Goal: Task Accomplishment & Management: Use online tool/utility

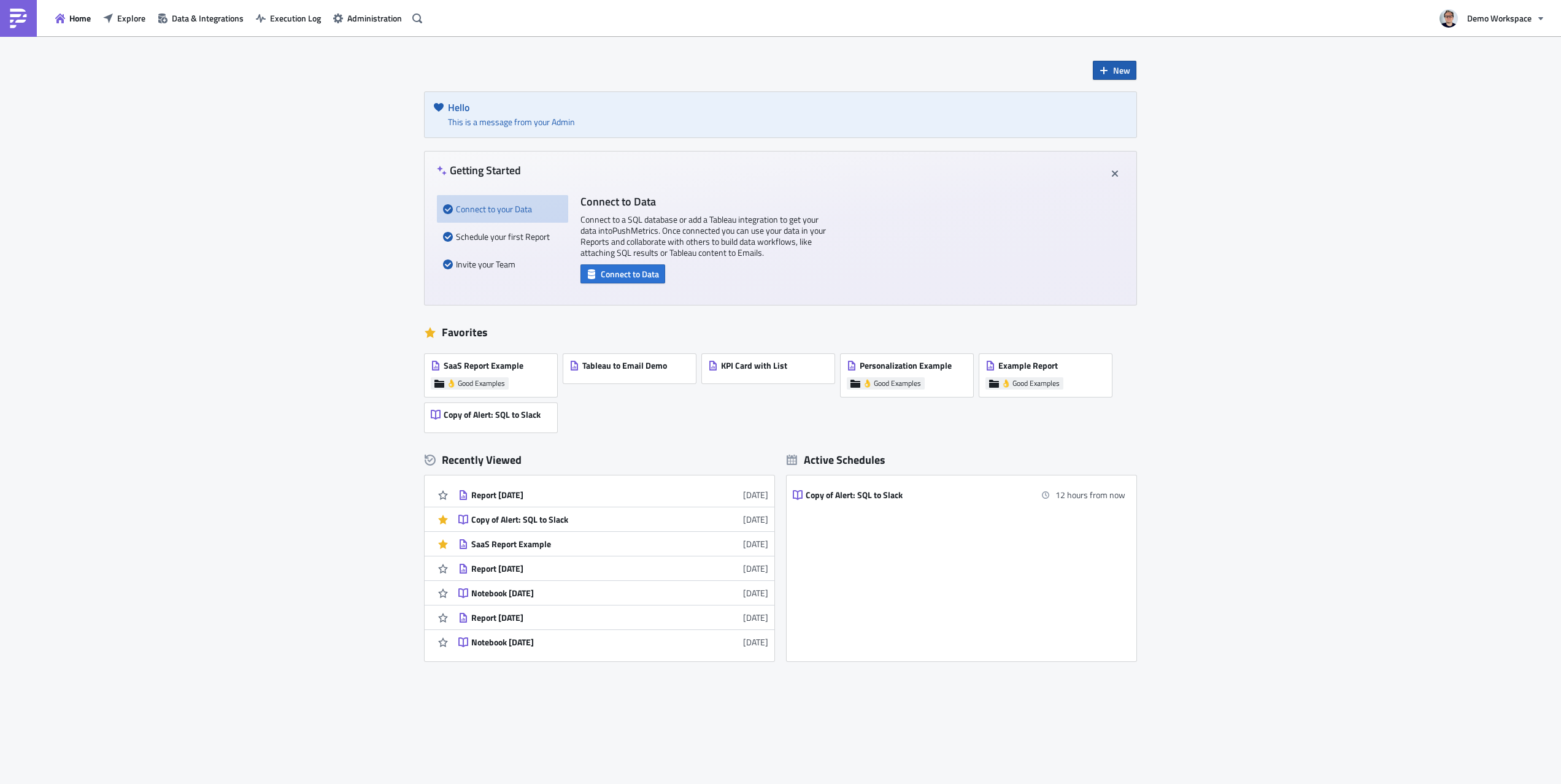
click at [1126, 72] on span "New" at bounding box center [1121, 70] width 17 height 13
click at [1503, 11] on button "Demo Workspace" at bounding box center [1492, 18] width 119 height 27
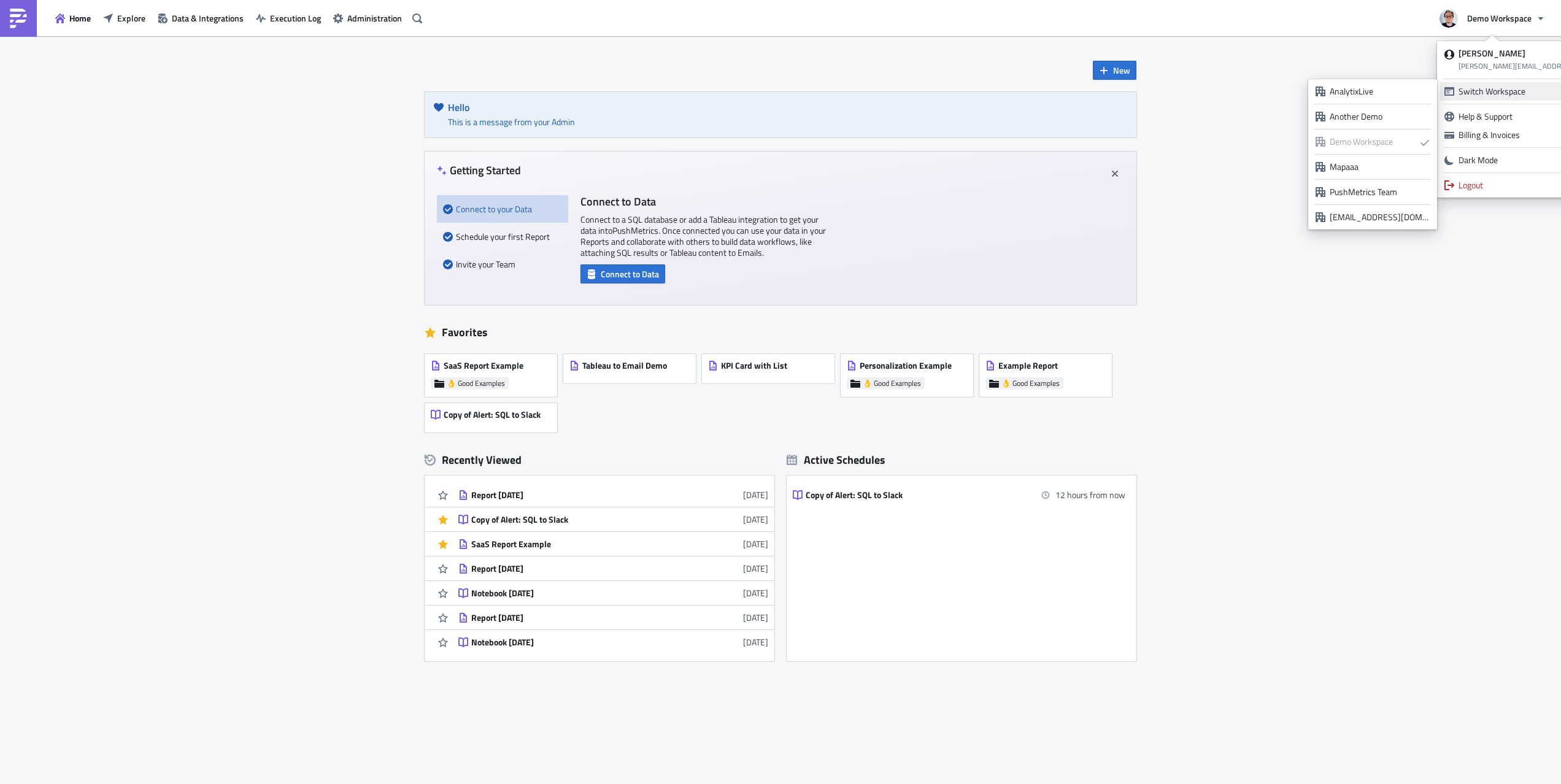
click at [1393, 188] on div "PushMetrics Team" at bounding box center [1379, 192] width 100 height 13
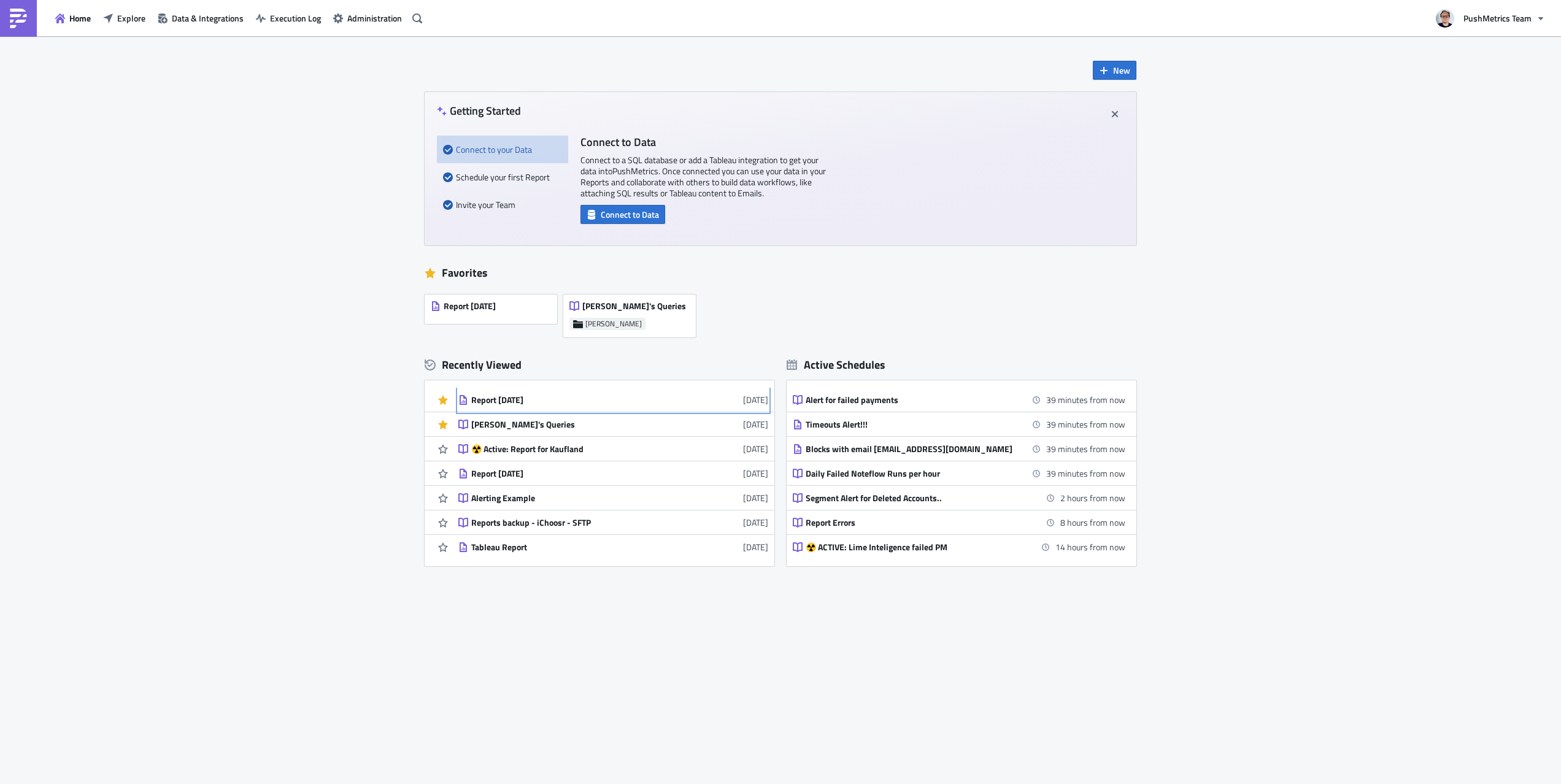
click at [488, 397] on div "Report [DATE]" at bounding box center [579, 400] width 215 height 11
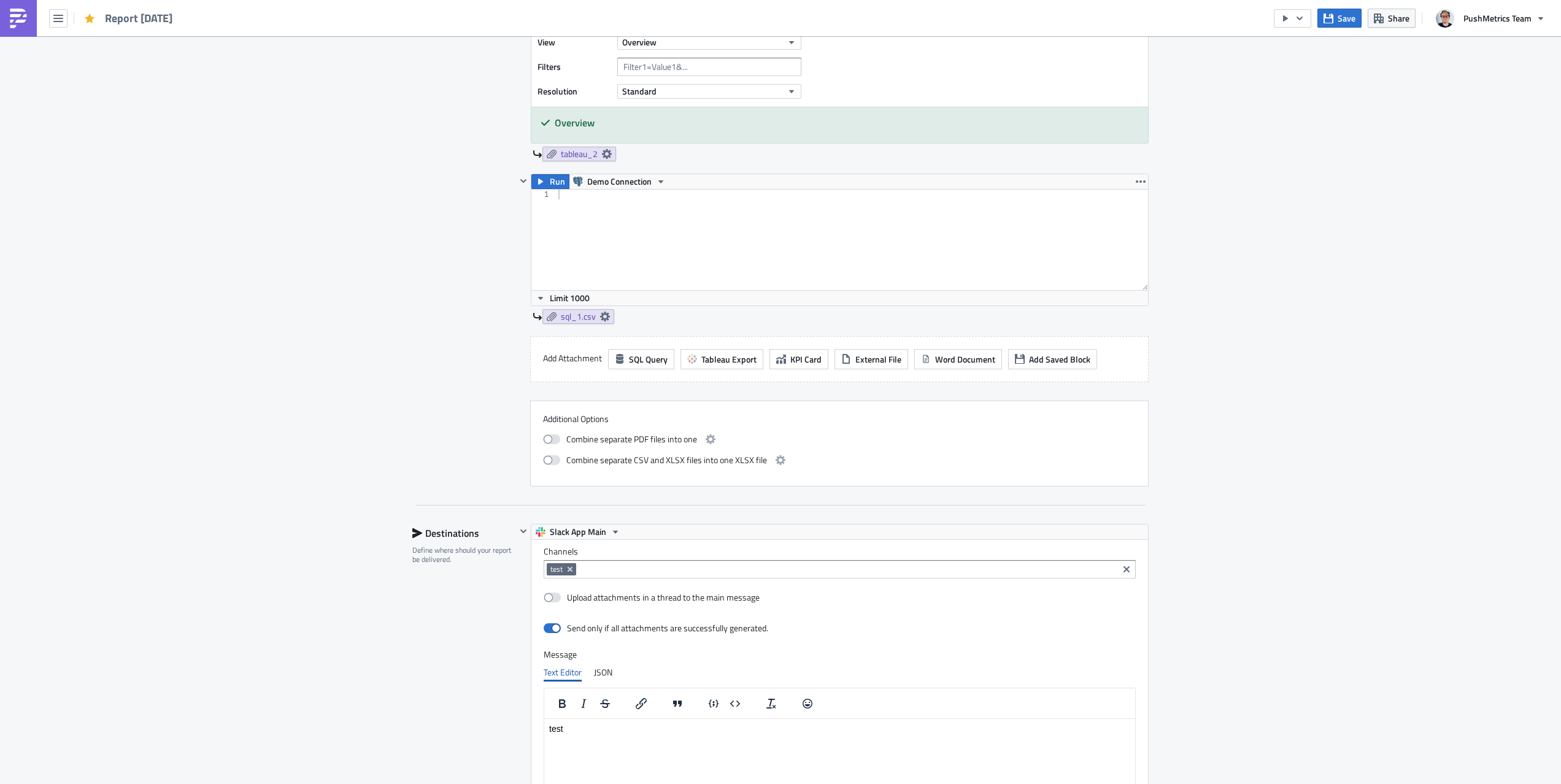
scroll to position [758, 0]
click at [949, 356] on span "Word Document" at bounding box center [965, 356] width 60 height 13
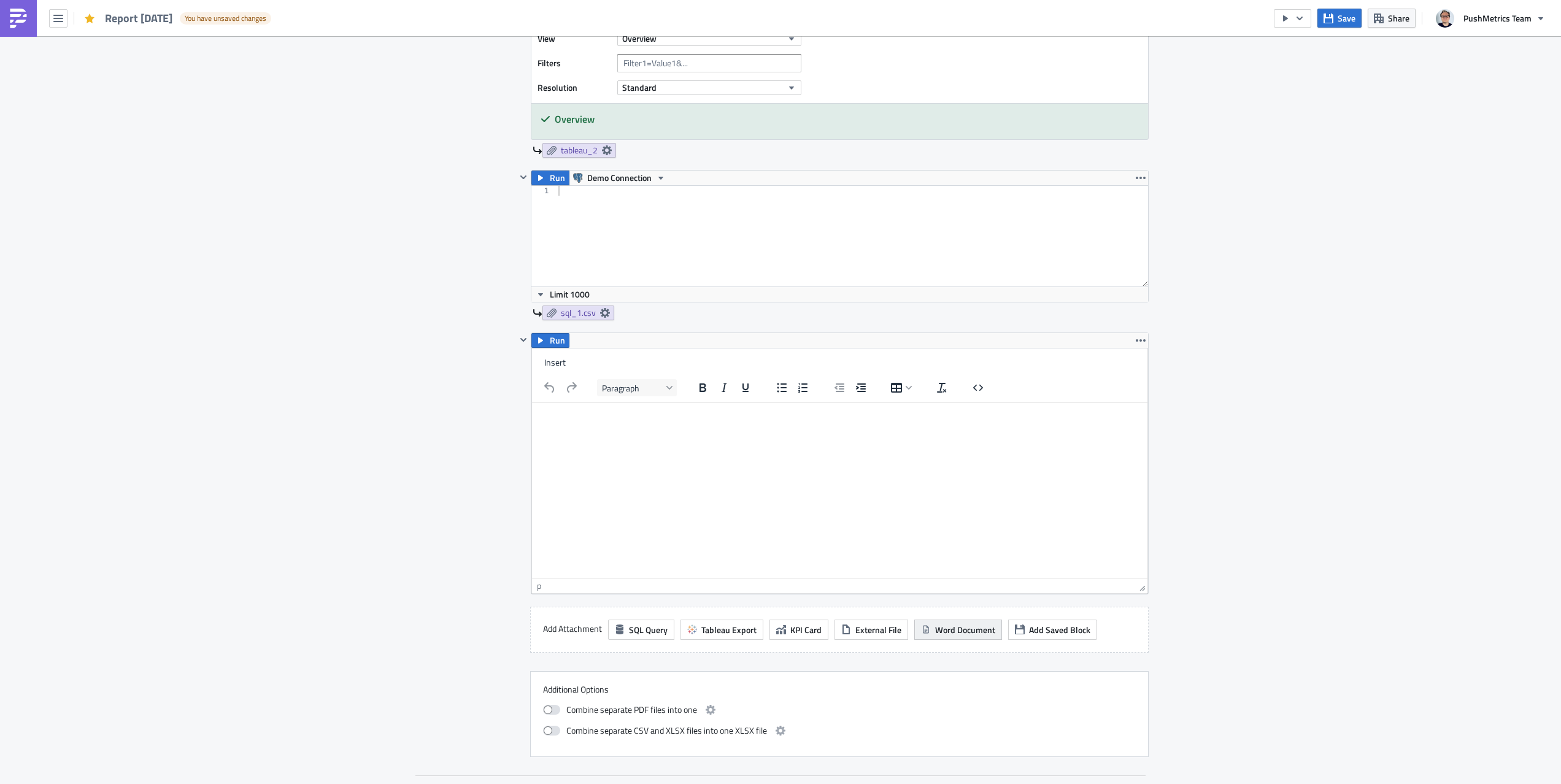
scroll to position [0, 0]
click at [655, 432] on html at bounding box center [840, 417] width 615 height 30
click at [564, 365] on span "Insert" at bounding box center [555, 362] width 21 height 13
click at [711, 431] on div "tableau_2 as Image" at bounding box center [691, 427] width 114 height 14
click at [659, 390] on span "Paragraph" at bounding box center [632, 387] width 60 height 13
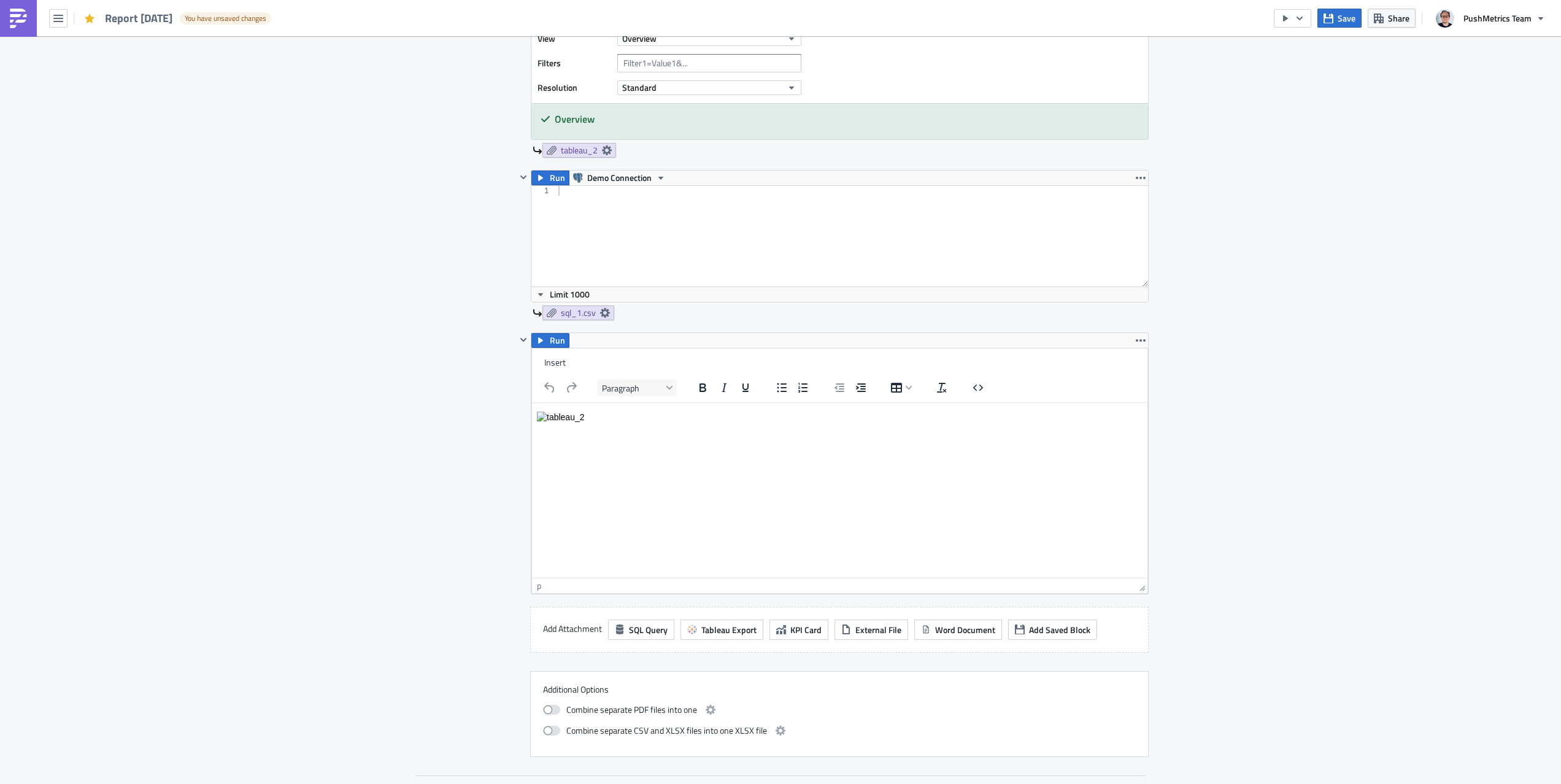
click at [673, 364] on div "Insert" at bounding box center [840, 363] width 615 height 24
click at [896, 393] on icon "Table" at bounding box center [896, 387] width 14 height 14
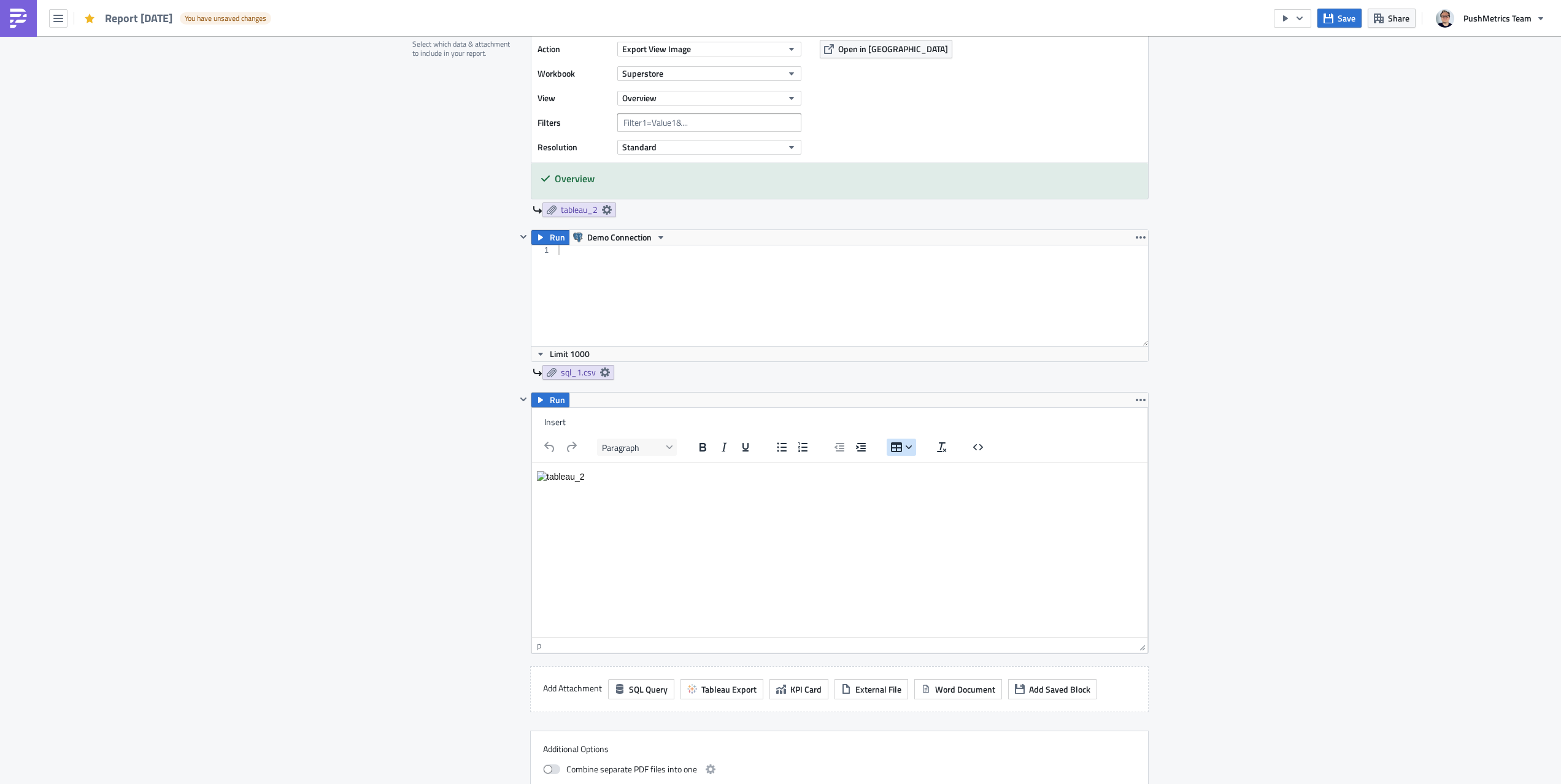
scroll to position [692, 0]
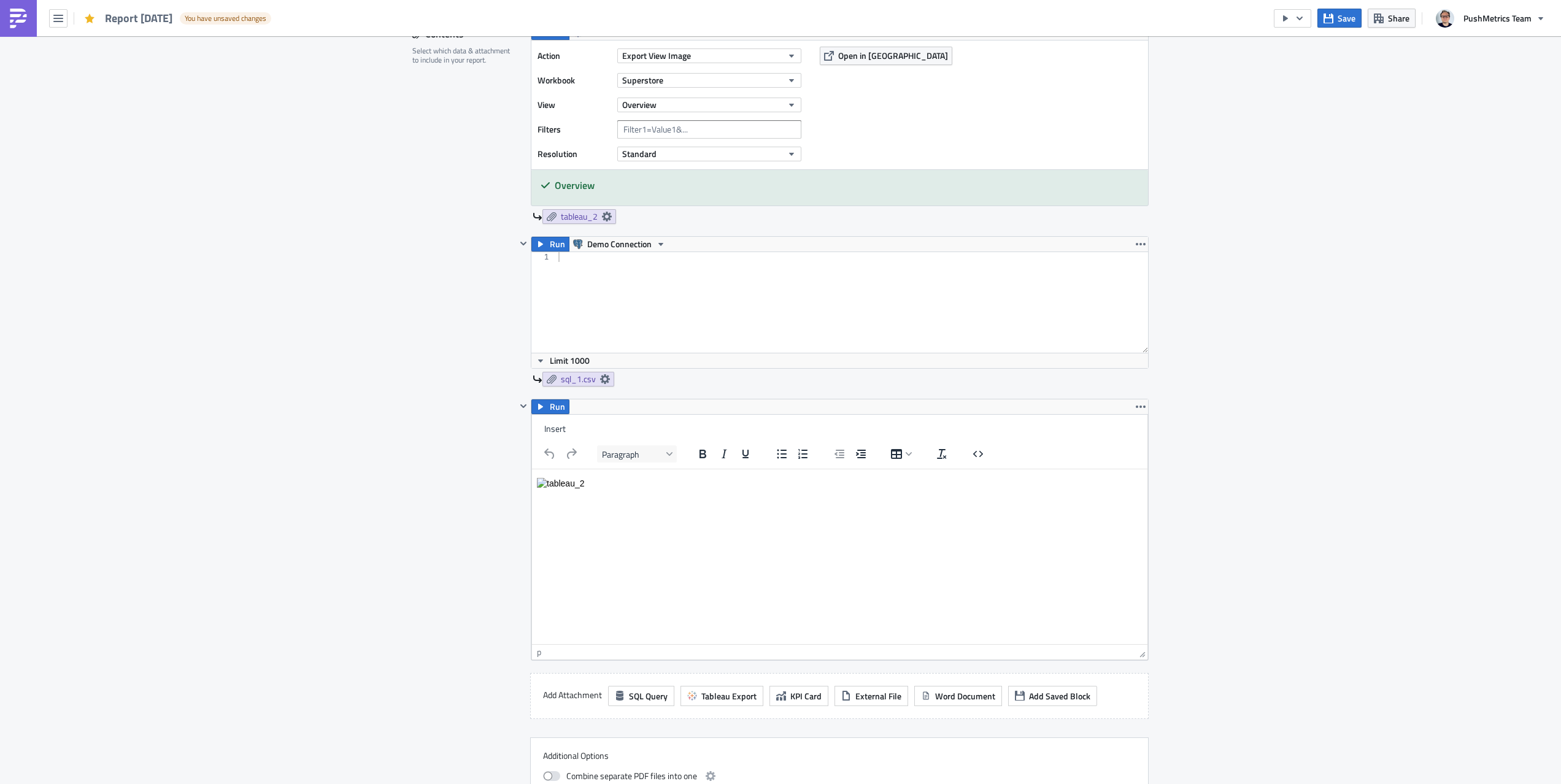
click at [613, 486] on p "Rich Text Area. Press ALT-0 for help." at bounding box center [840, 484] width 606 height 13
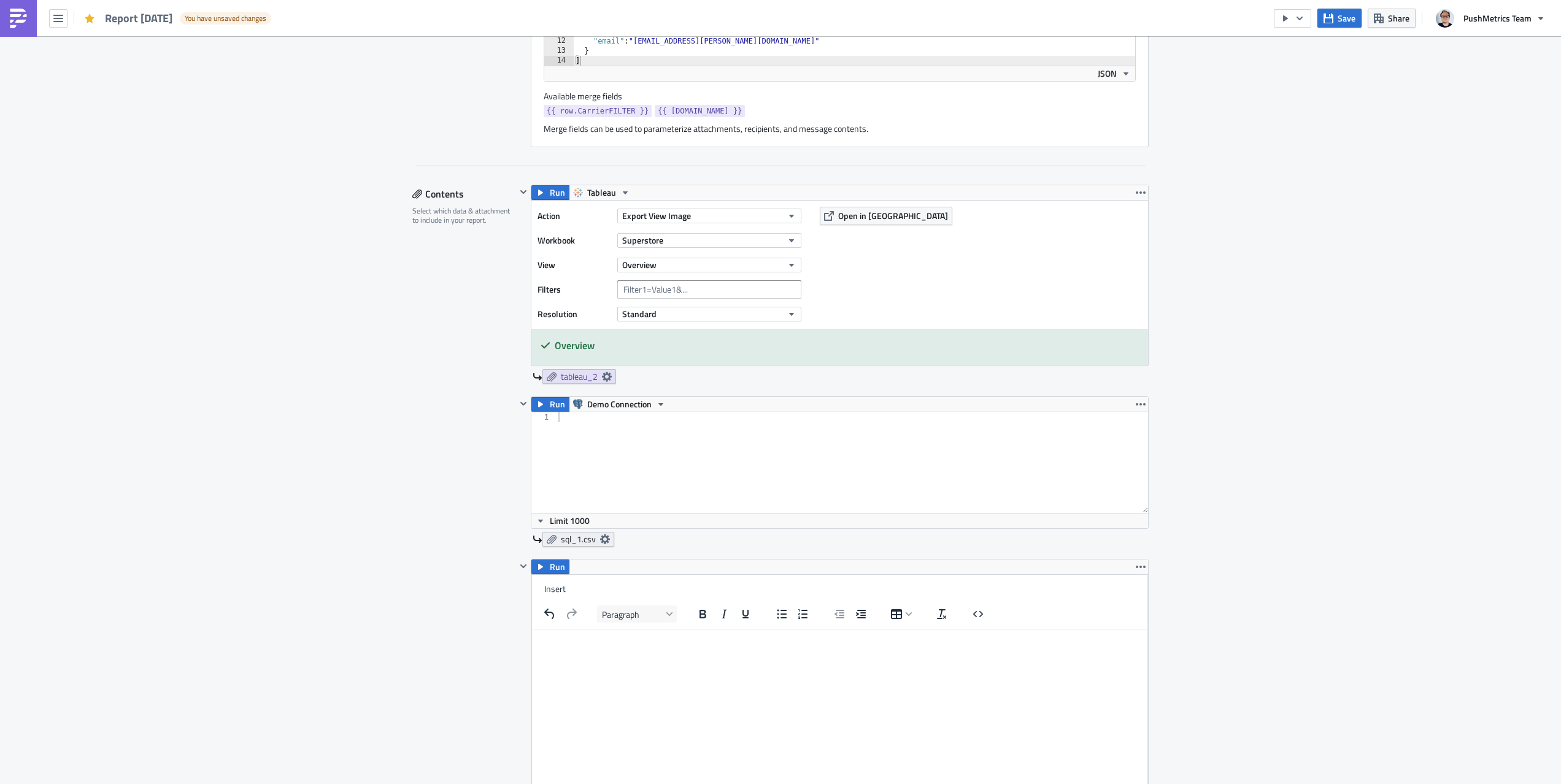
scroll to position [618, 0]
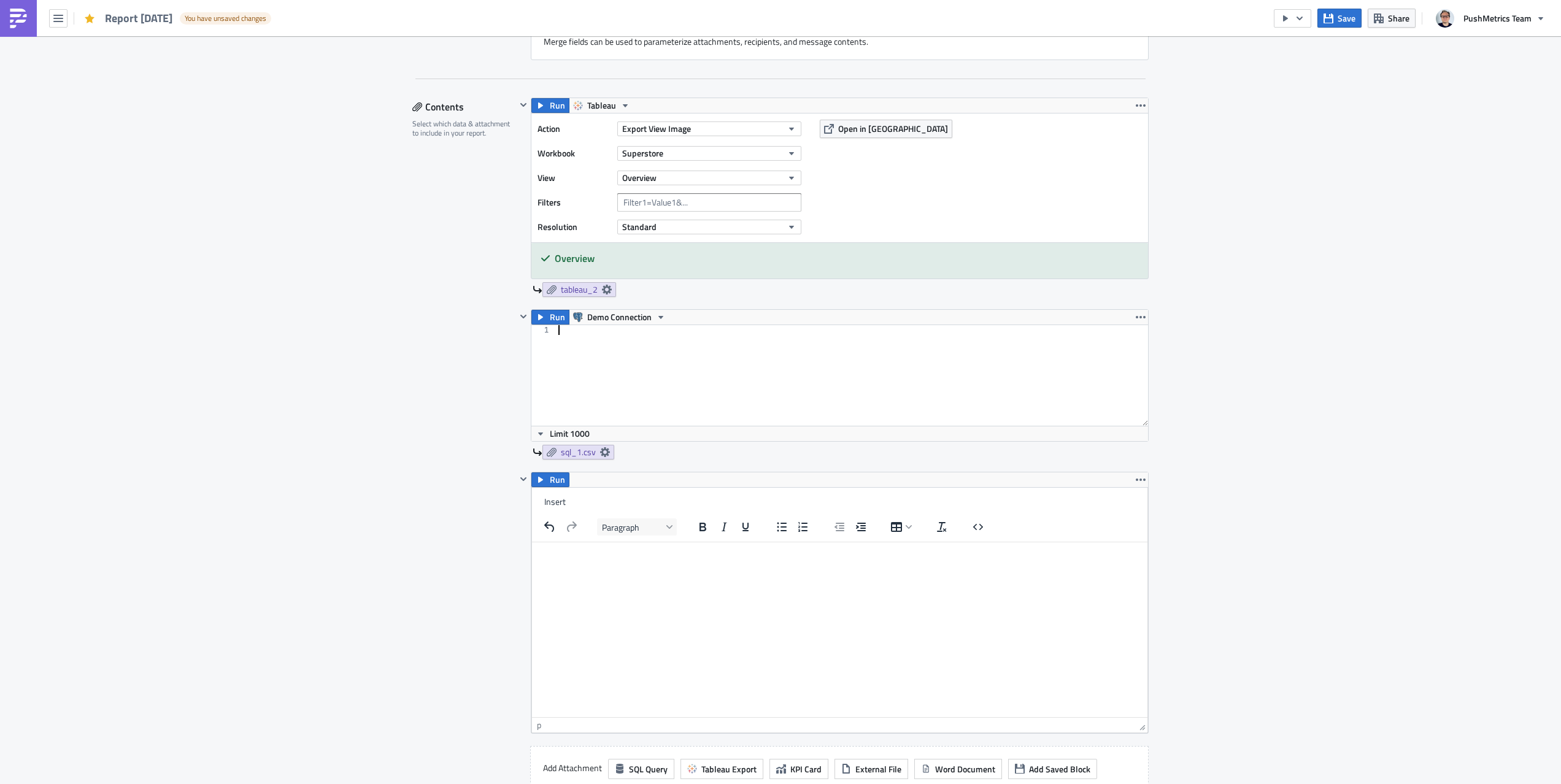
click at [644, 351] on div at bounding box center [852, 385] width 592 height 120
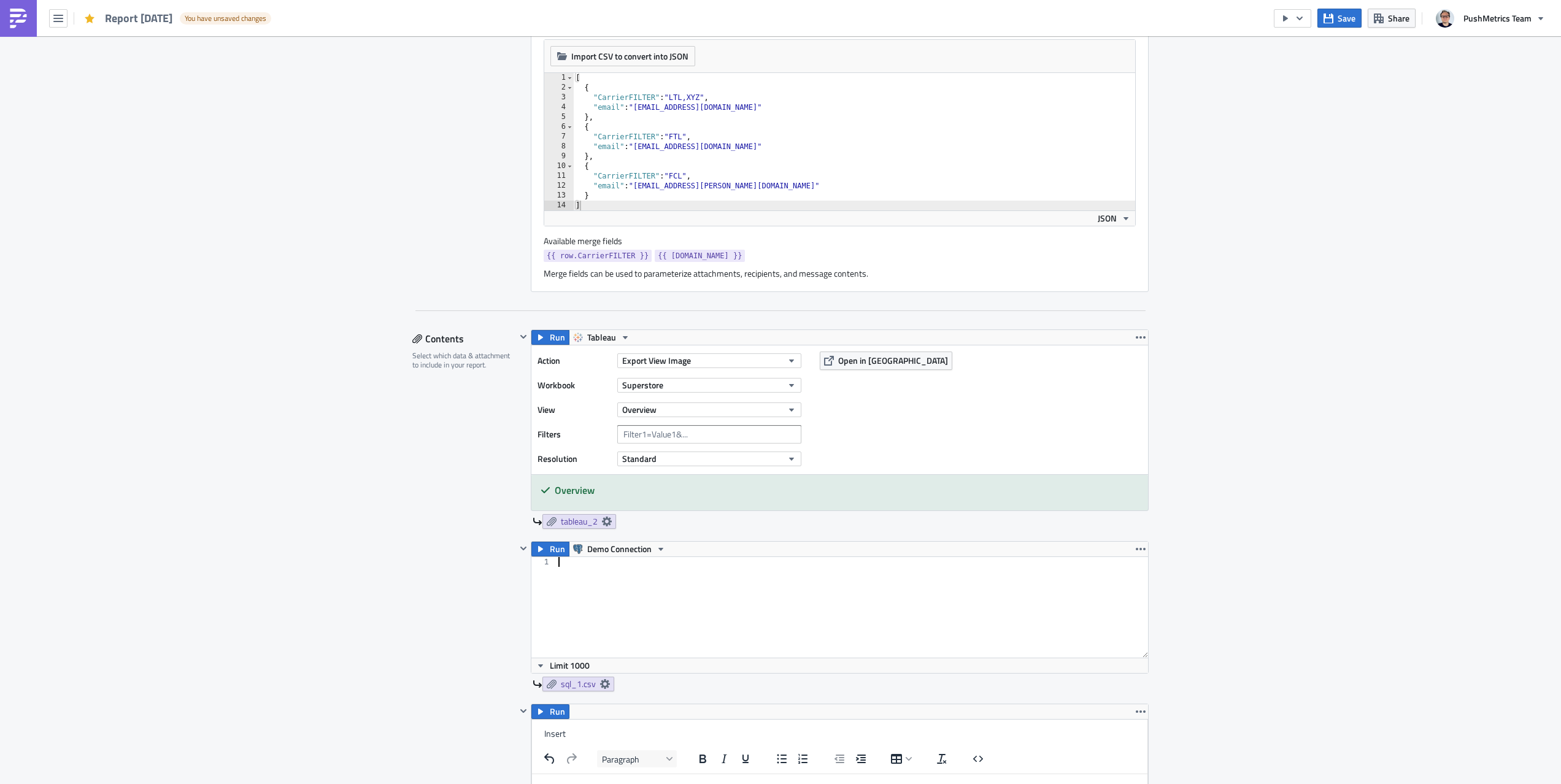
scroll to position [334, 0]
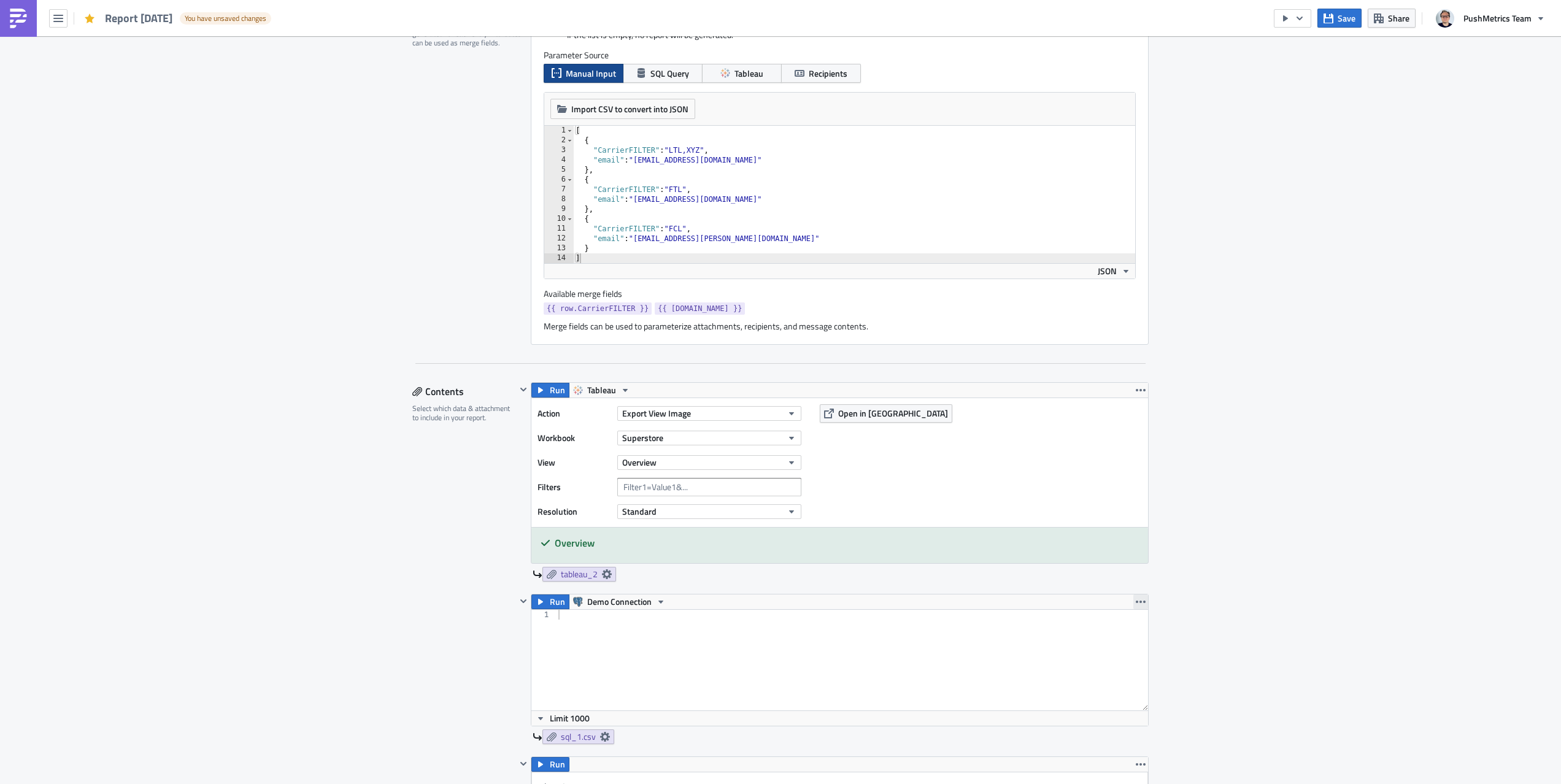
click at [1136, 604] on icon "button" at bounding box center [1141, 602] width 10 height 10
click at [1105, 675] on link "Remove" at bounding box center [1141, 675] width 104 height 18
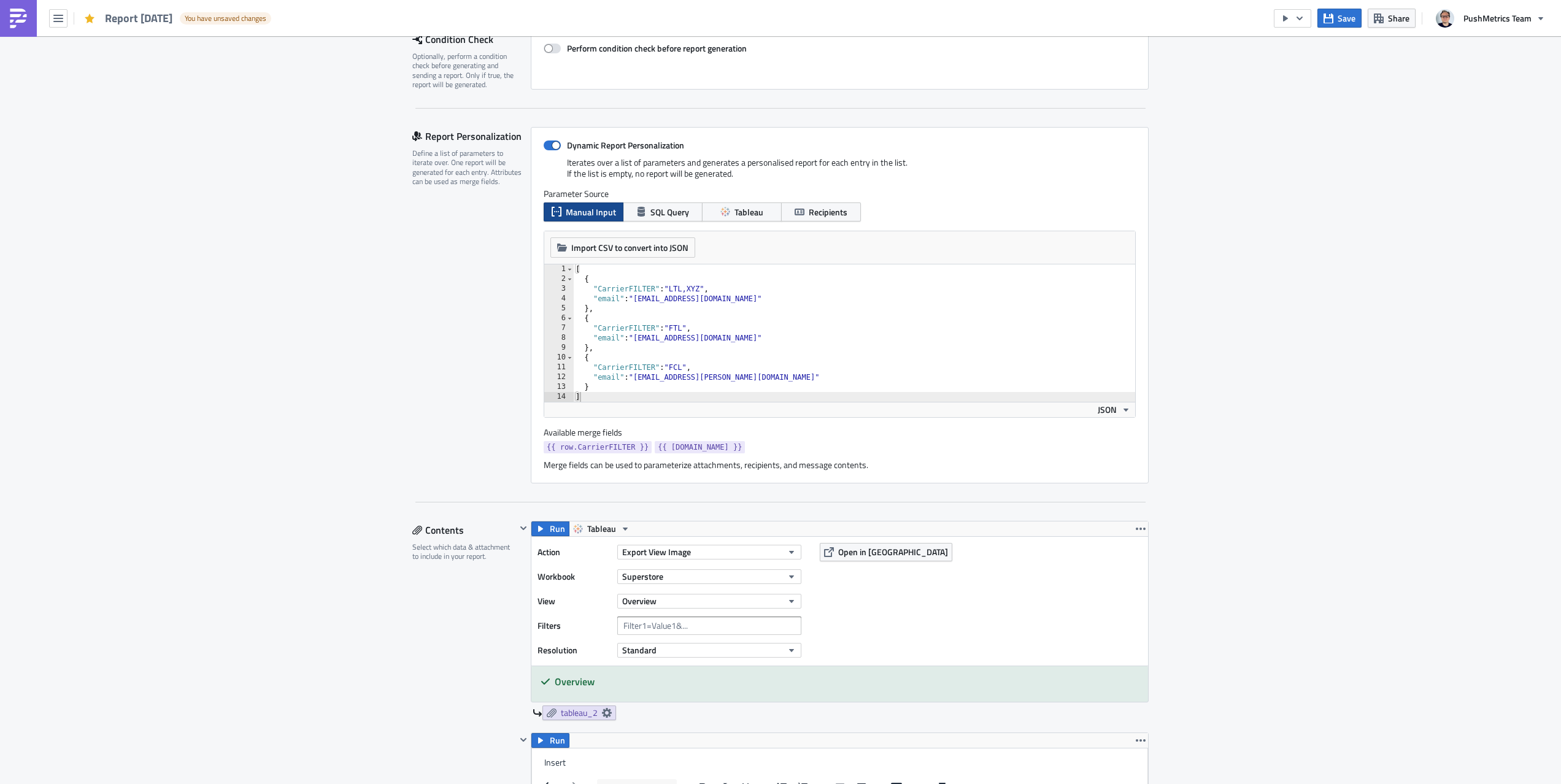
scroll to position [59, 0]
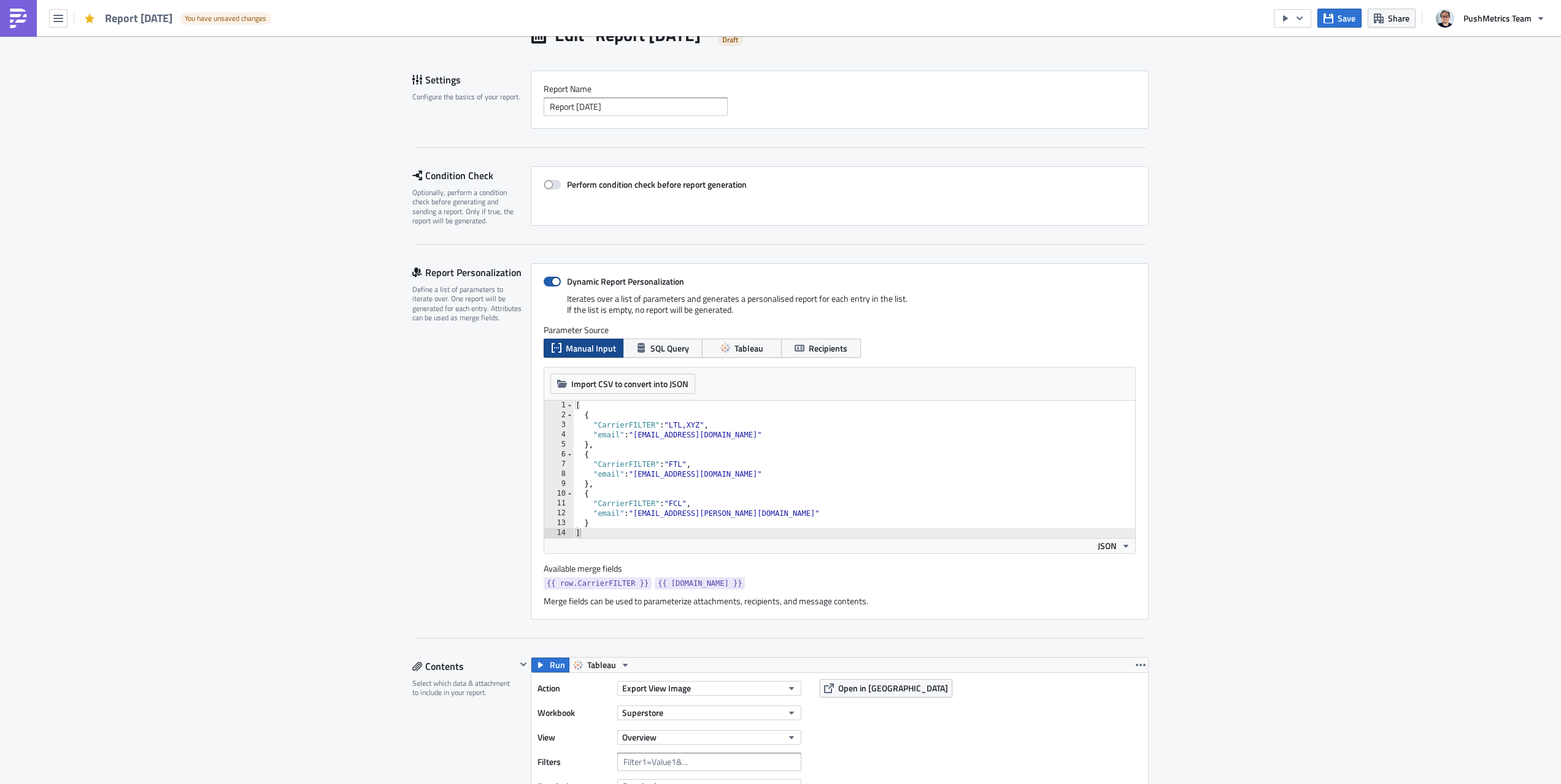
click at [550, 278] on span at bounding box center [552, 281] width 17 height 10
click at [550, 278] on input "Dynamic Report Personalization" at bounding box center [550, 281] width 8 height 8
checkbox input "false"
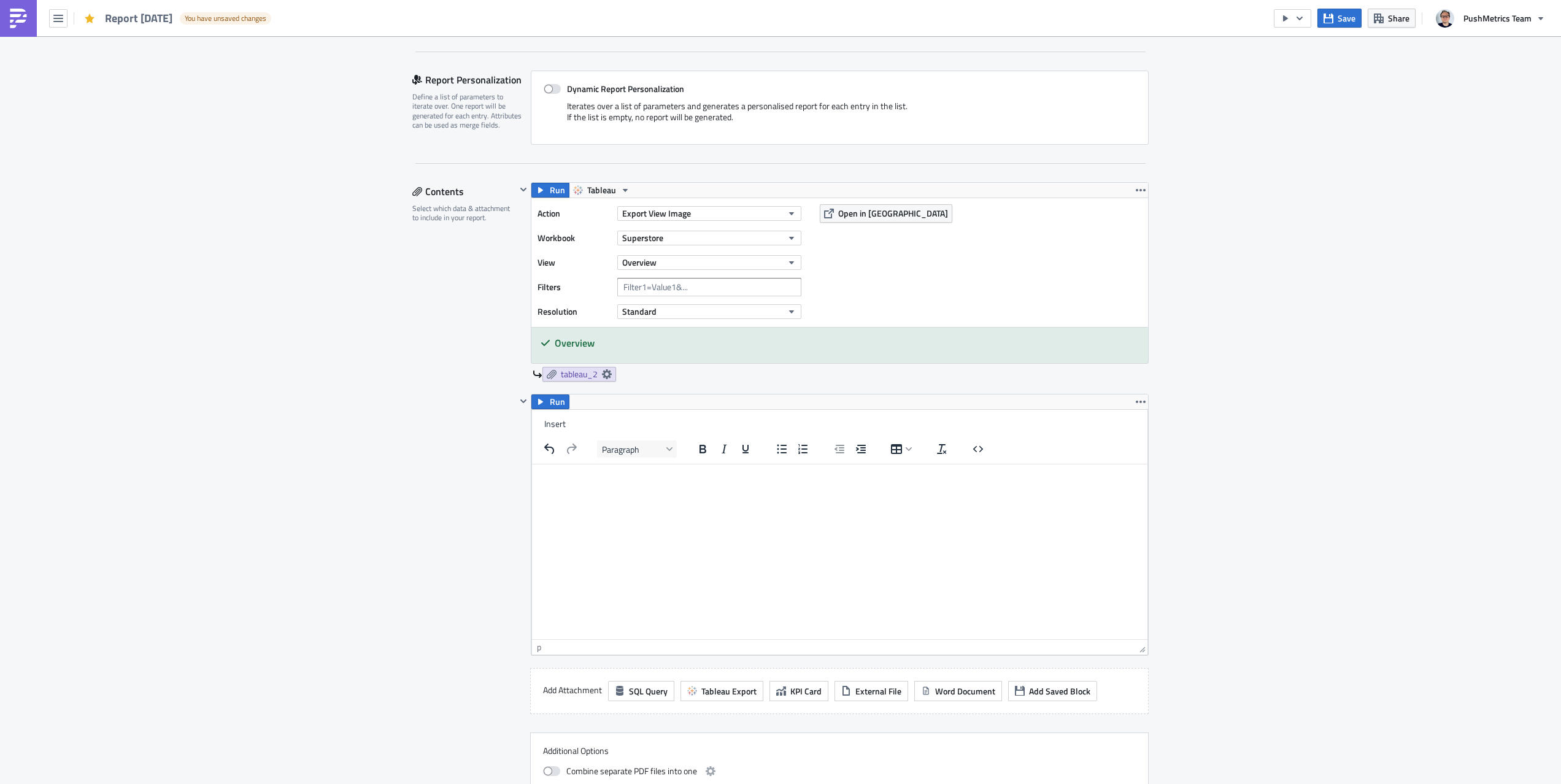
scroll to position [521, 0]
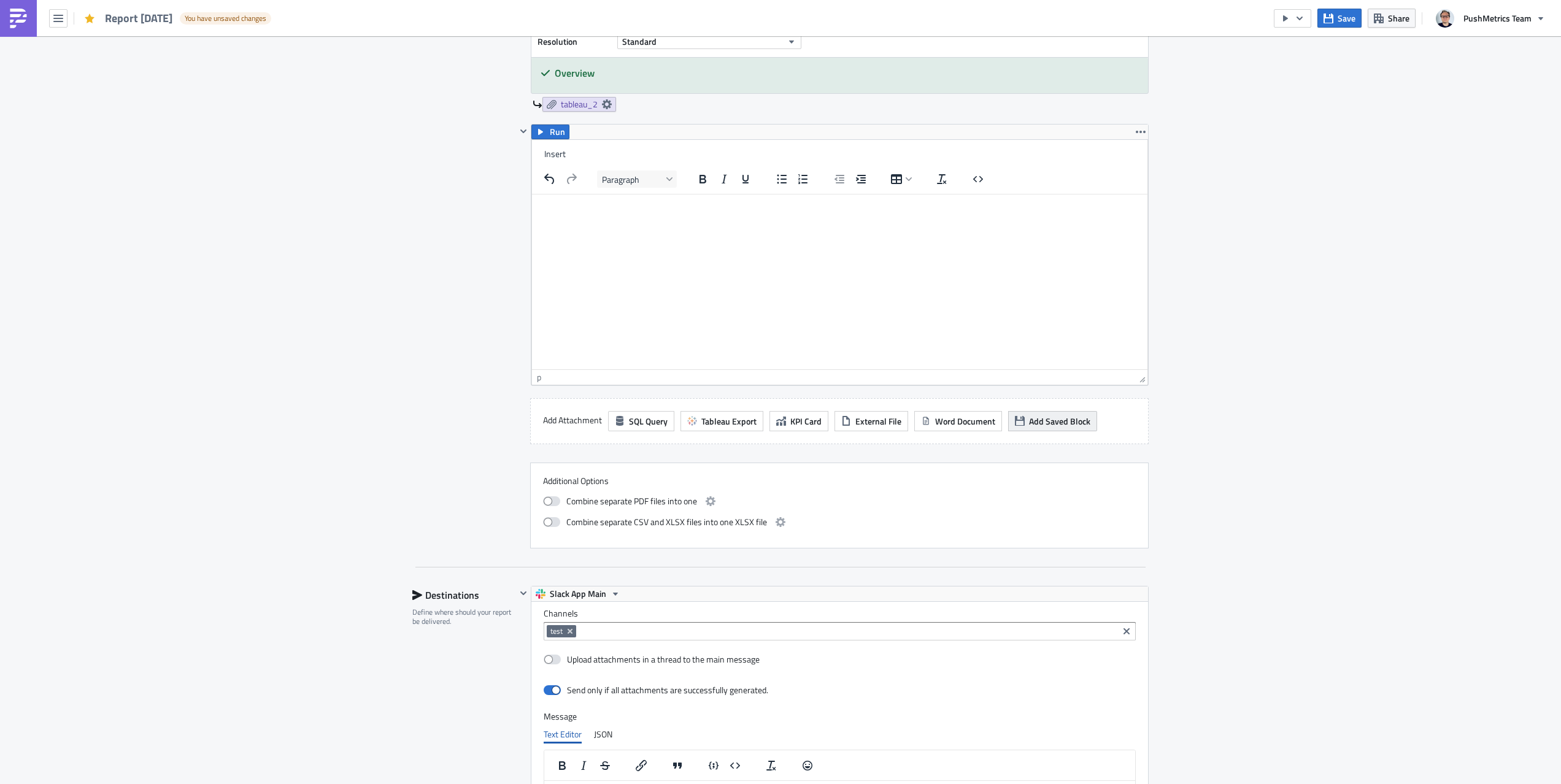
click at [1032, 421] on span "Add Saved Block" at bounding box center [1060, 421] width 62 height 13
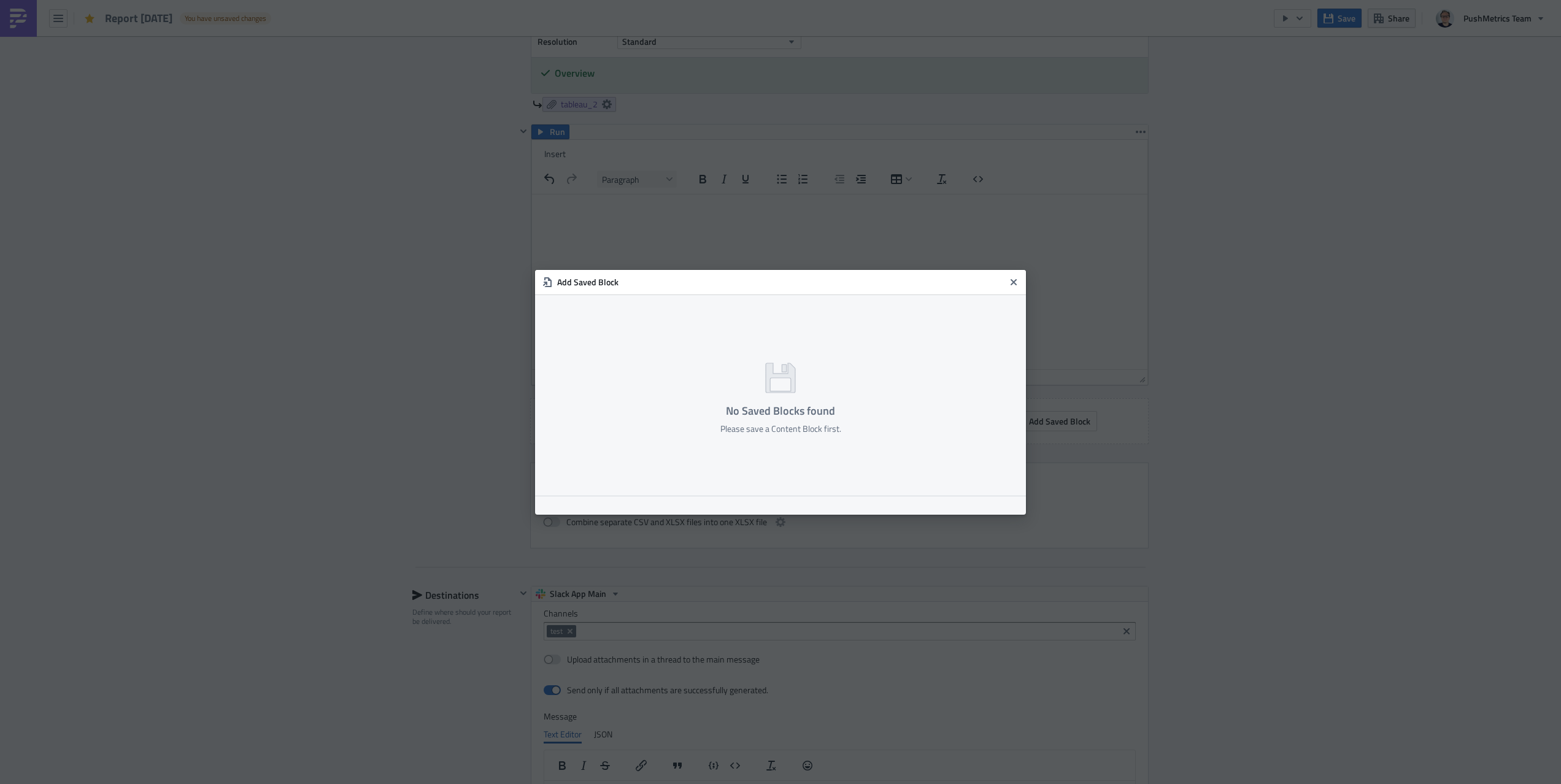
click at [796, 416] on h4 "No Saved Blocks found" at bounding box center [780, 411] width 121 height 13
click at [1009, 282] on icon "Close" at bounding box center [1014, 282] width 10 height 10
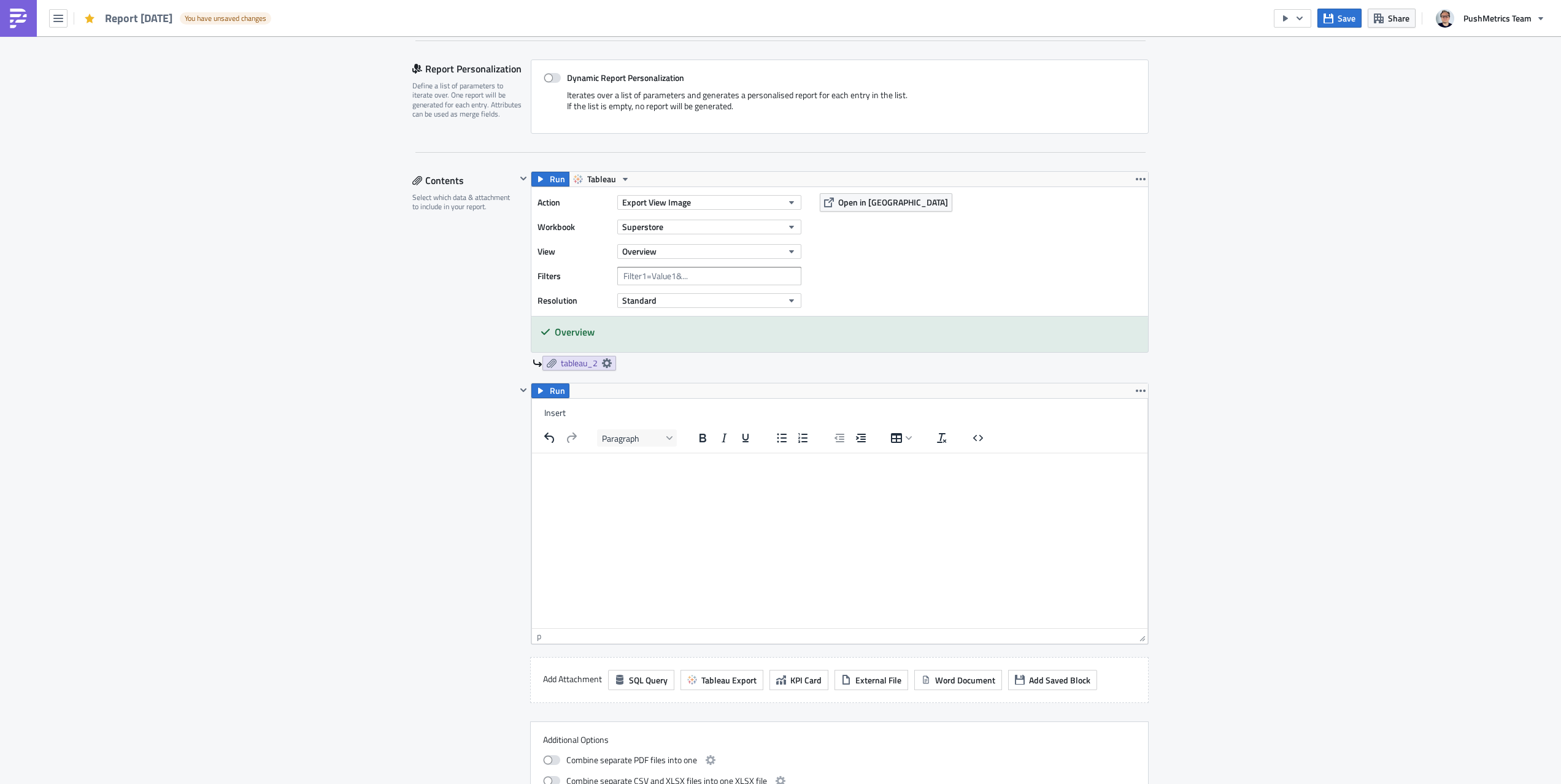
scroll to position [261, 0]
click at [1137, 395] on icon "button" at bounding box center [1141, 393] width 10 height 10
click at [1126, 438] on link "Remove" at bounding box center [1141, 446] width 104 height 18
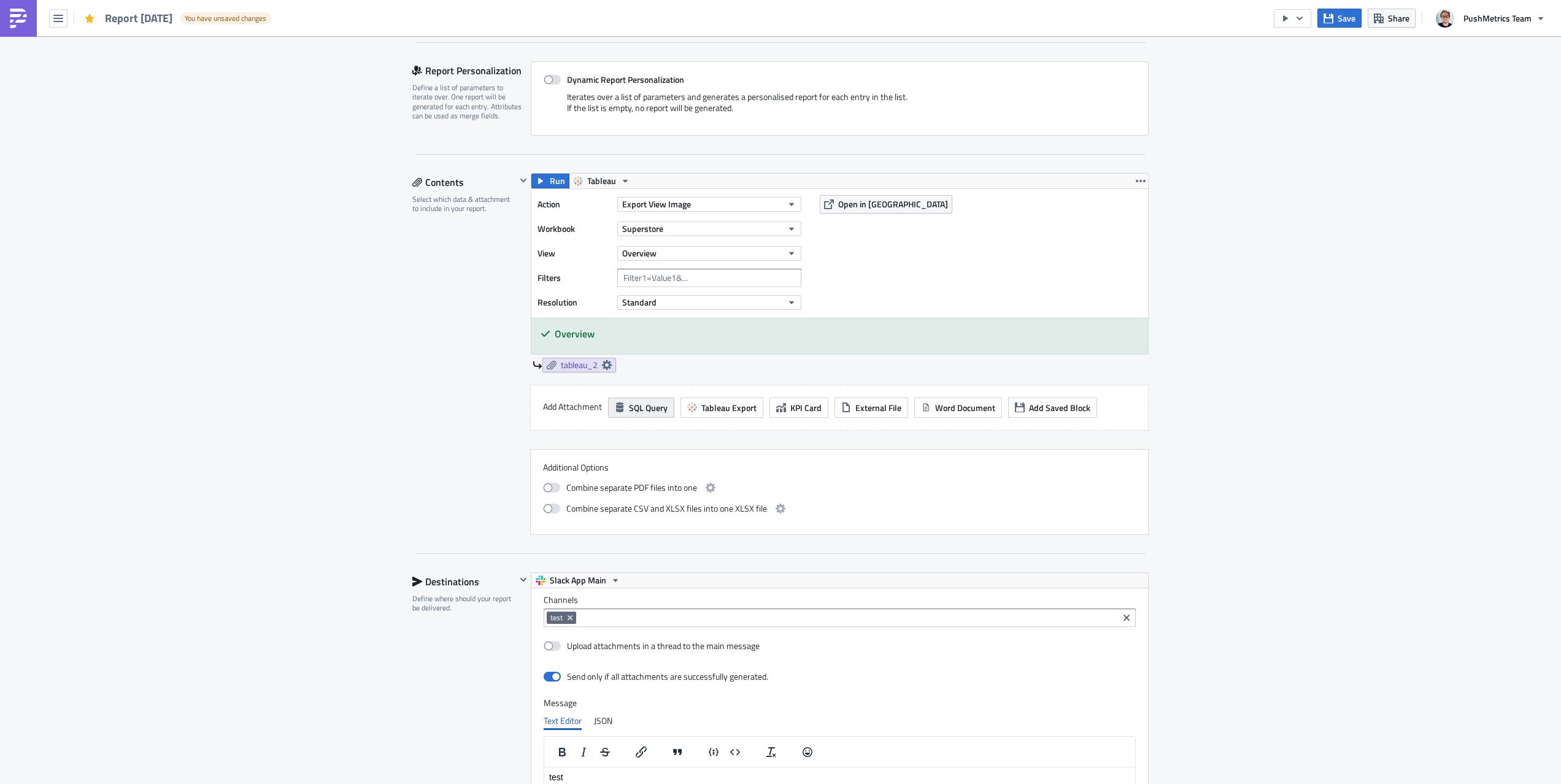
click at [659, 414] on span "SQL Query" at bounding box center [649, 408] width 39 height 13
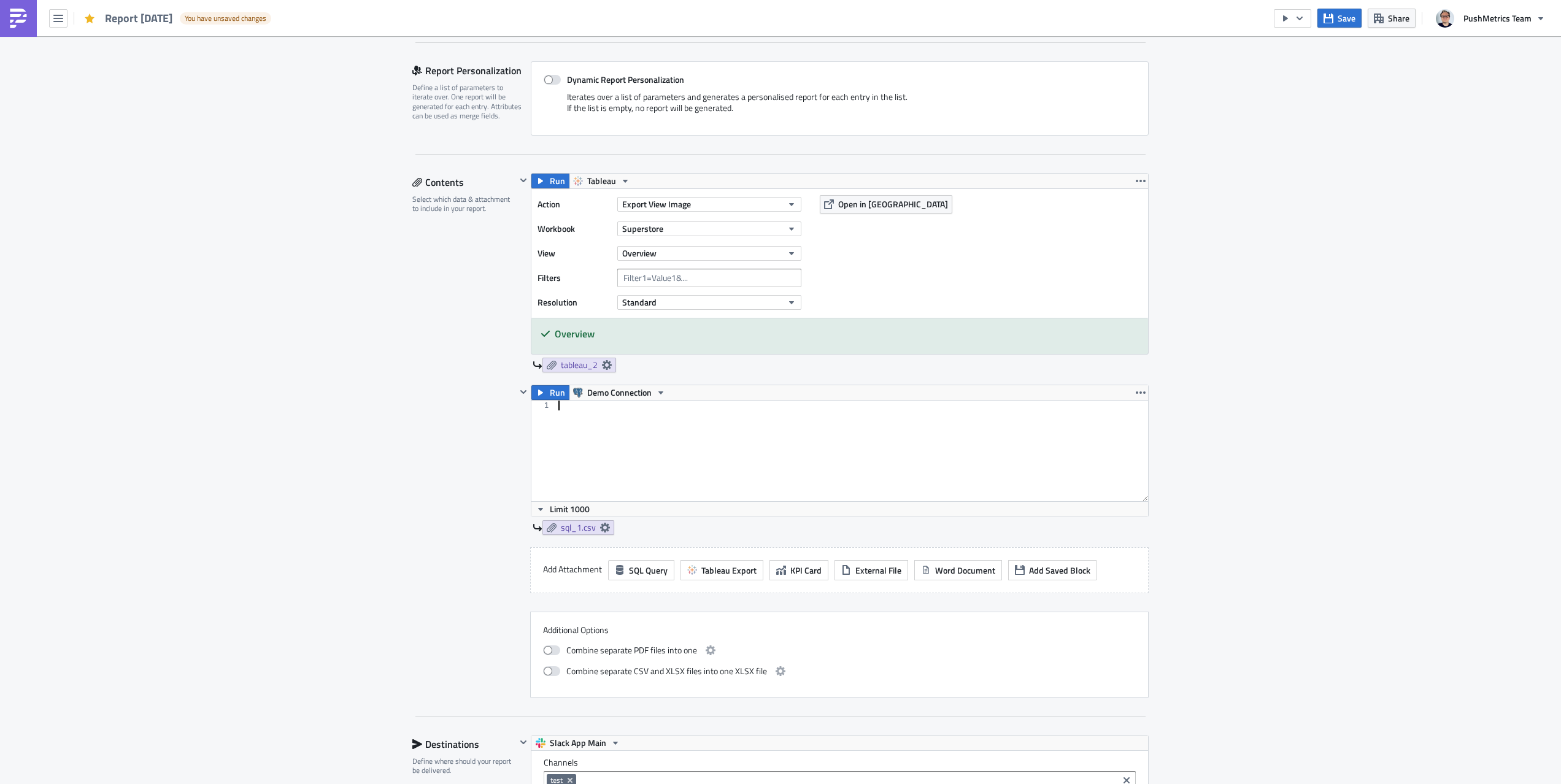
click at [672, 424] on div at bounding box center [852, 460] width 592 height 120
type textarea "select * from demo_[DOMAIN_NAME]_orders"
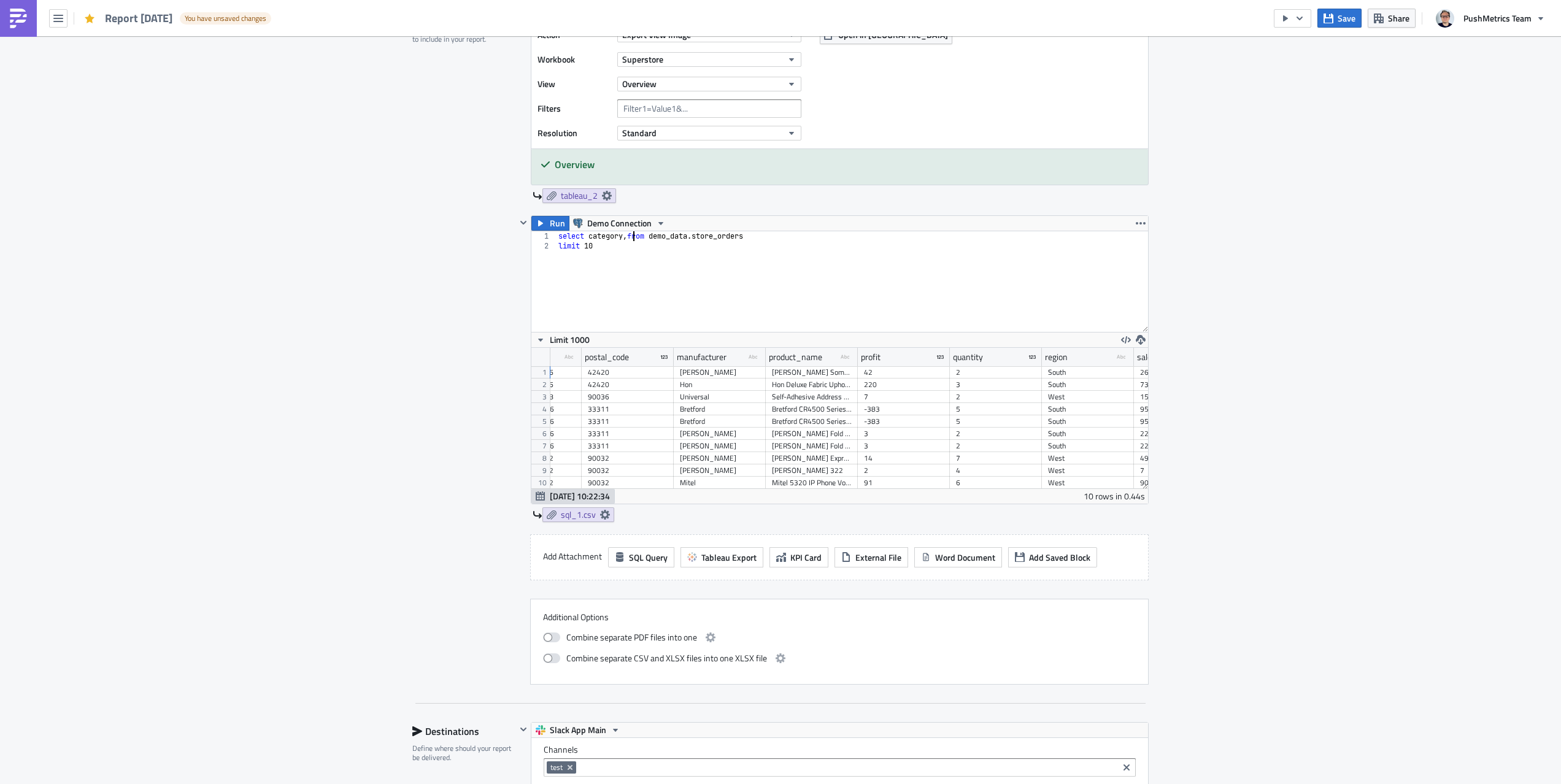
scroll to position [0, 0]
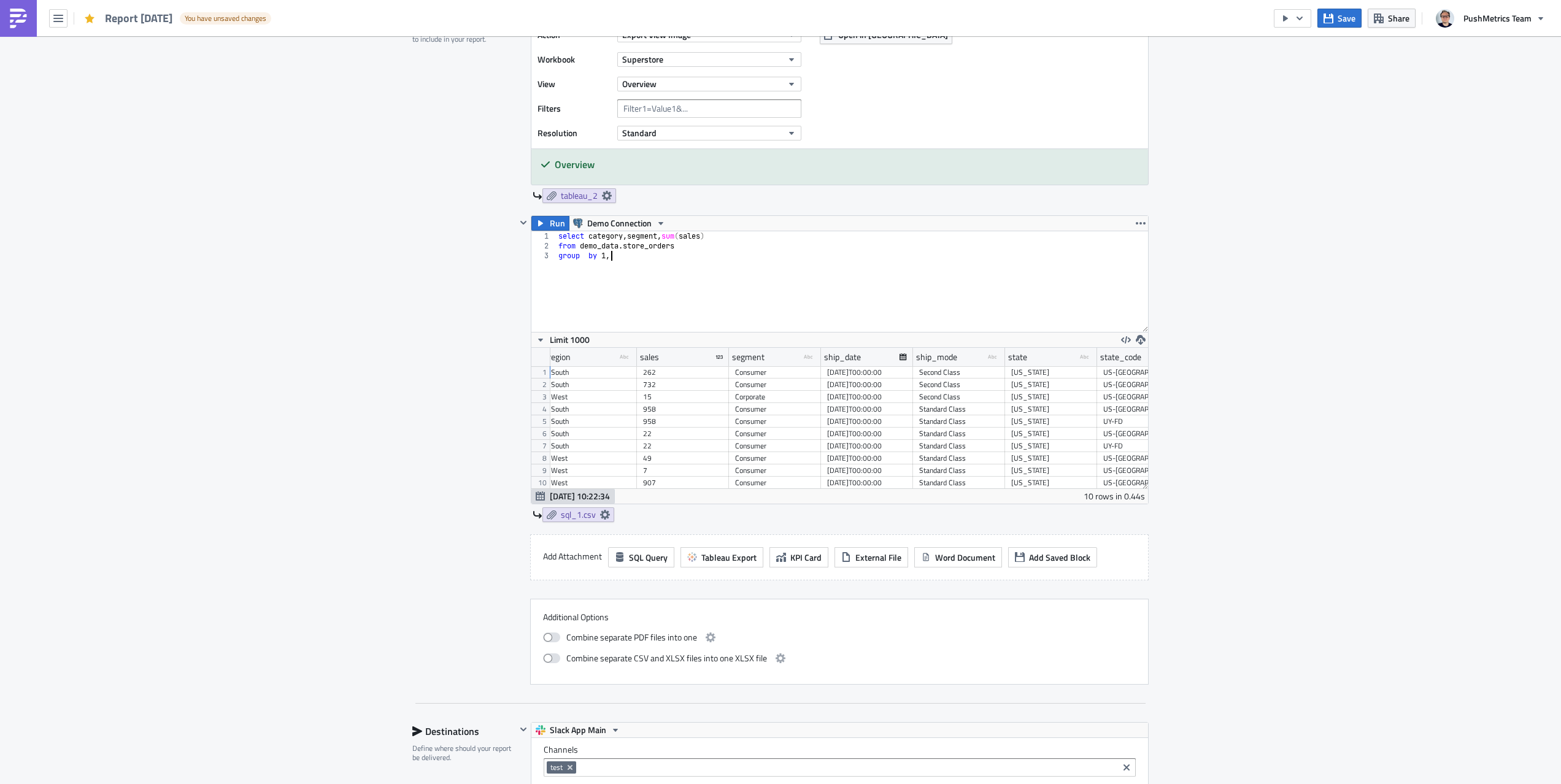
type textarea "group by 1,2"
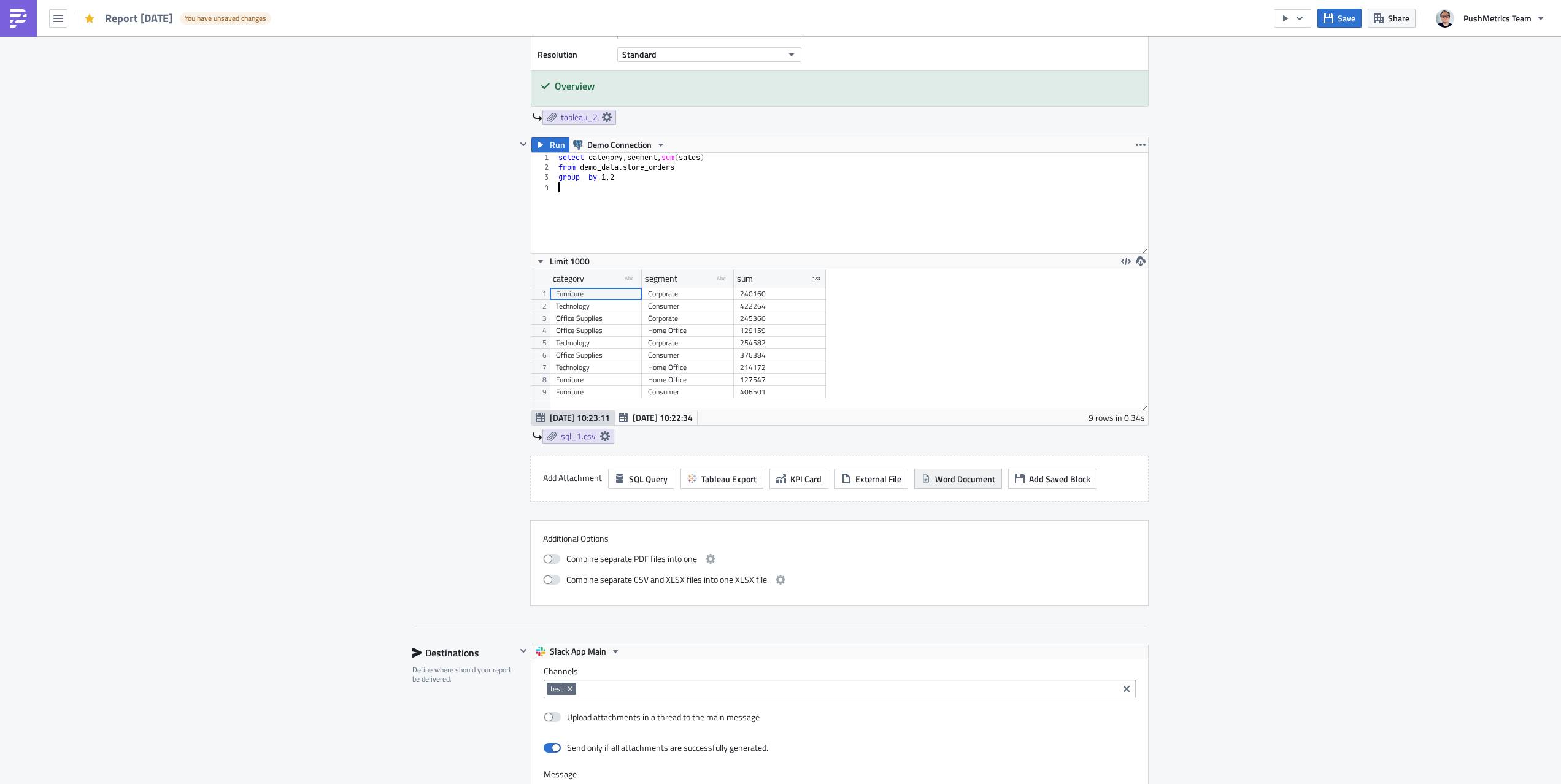
click at [961, 474] on span "Word Document" at bounding box center [965, 479] width 60 height 13
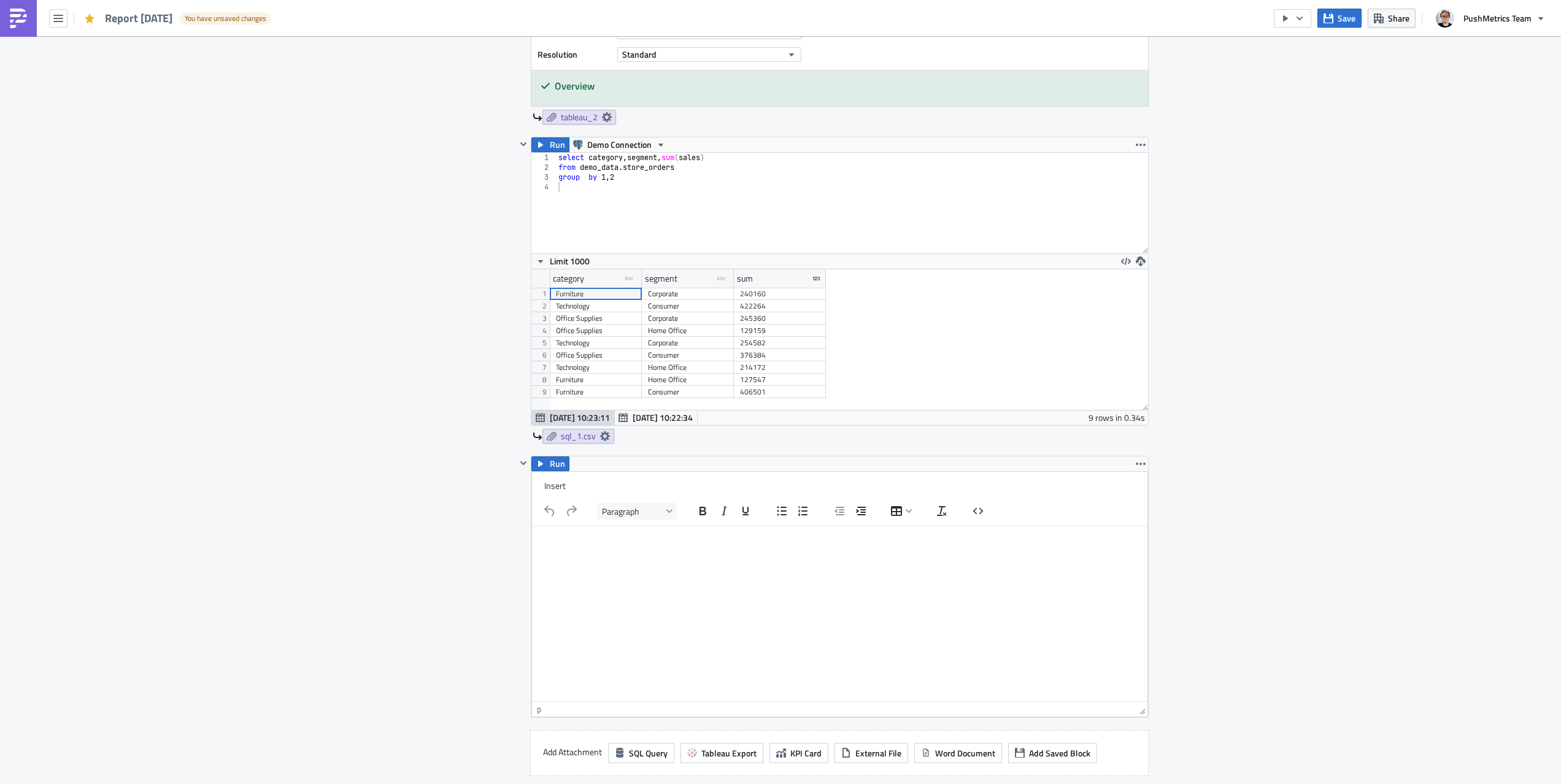
click at [660, 555] on html at bounding box center [840, 540] width 615 height 30
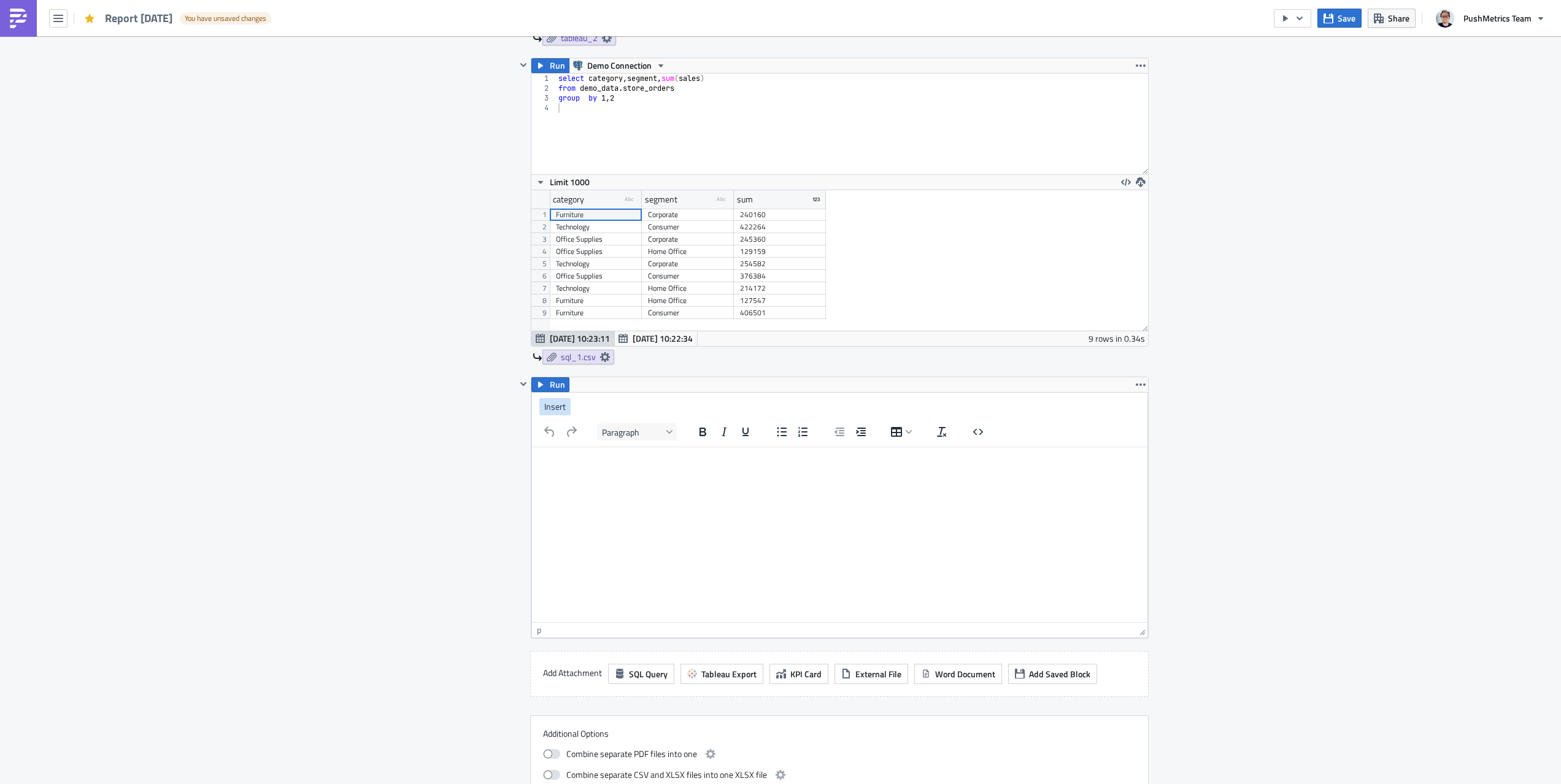
click at [562, 410] on span "Insert" at bounding box center [555, 406] width 21 height 13
click at [688, 490] on div "tableau_2 as Image" at bounding box center [691, 490] width 114 height 14
click at [533, 408] on div "Insert" at bounding box center [840, 410] width 615 height 24
click at [540, 408] on button "Insert" at bounding box center [555, 410] width 31 height 17
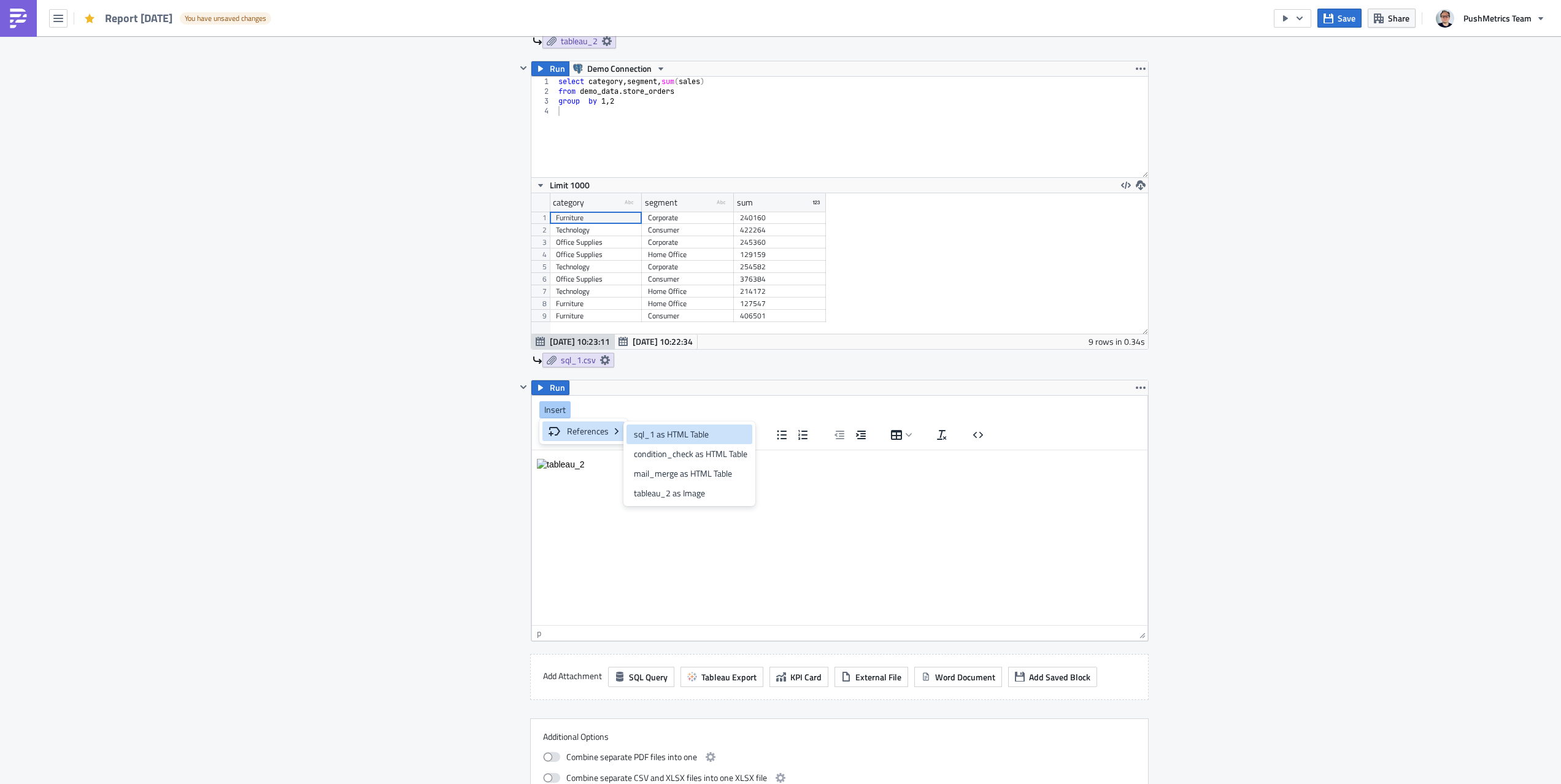
click at [712, 437] on div "sql_1 as HTML Table" at bounding box center [691, 434] width 114 height 14
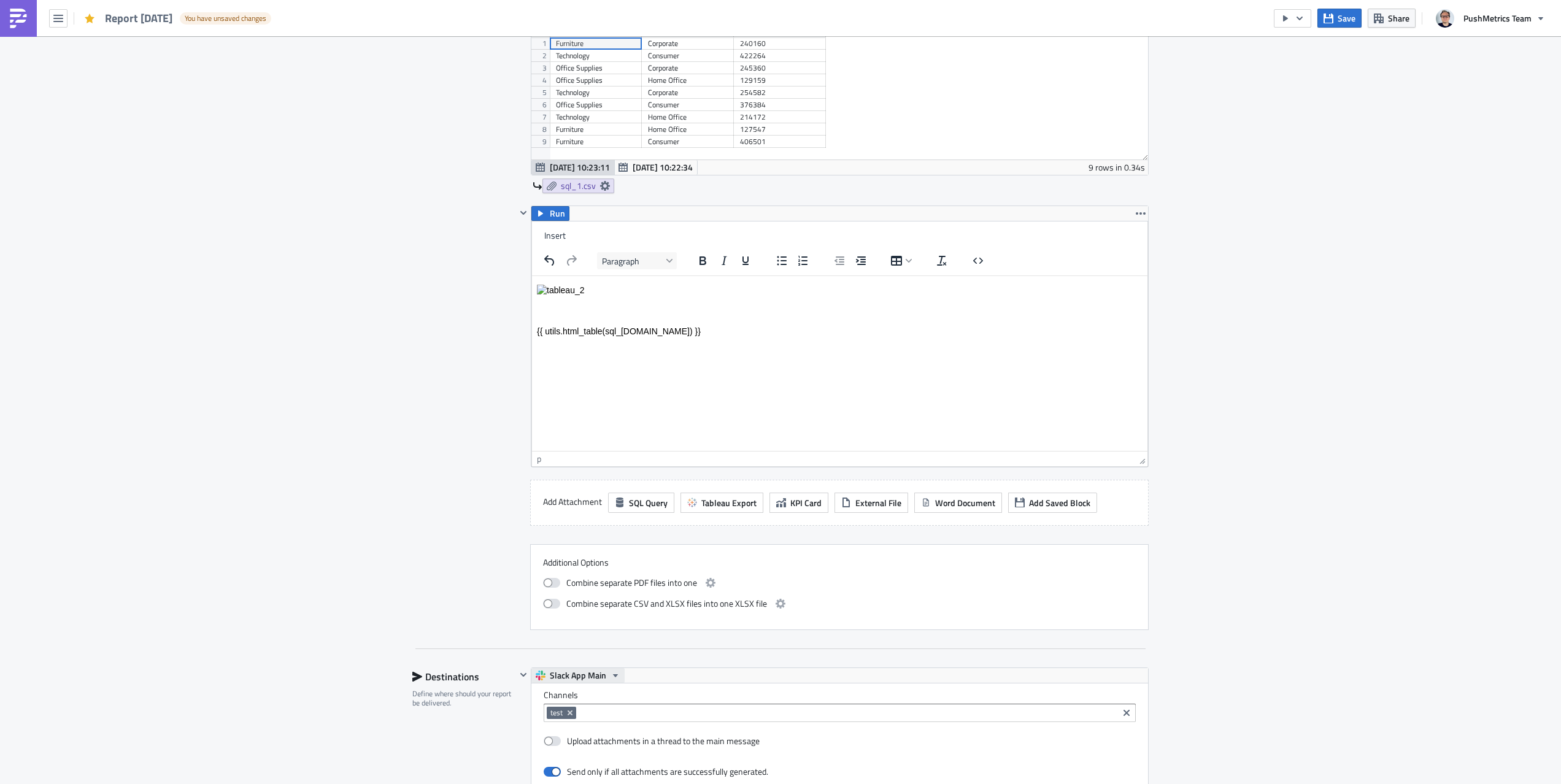
scroll to position [749, 0]
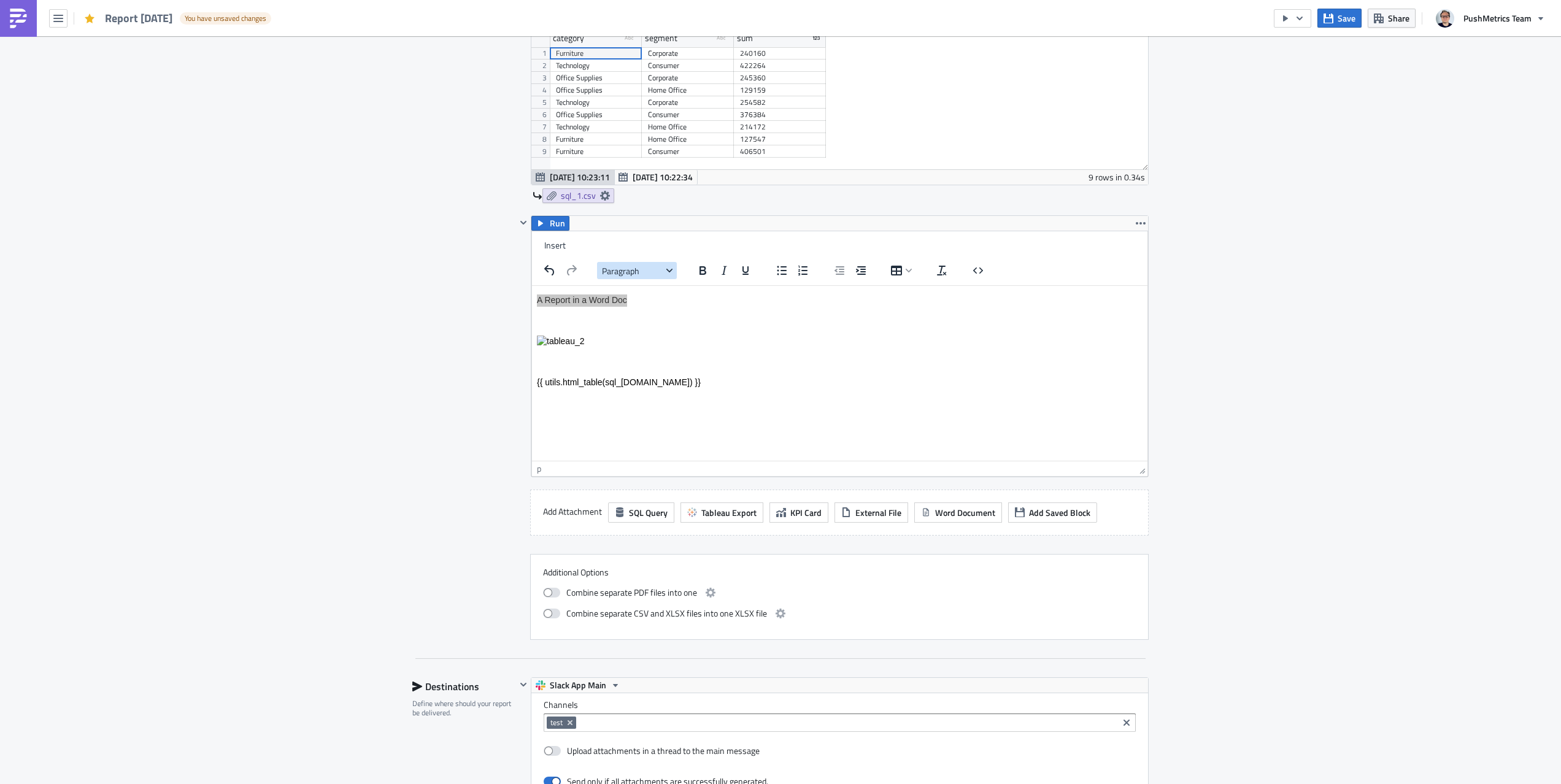
click at [659, 266] on span "Paragraph" at bounding box center [632, 270] width 60 height 13
click at [648, 309] on h1 "Heading 1" at bounding box center [650, 311] width 85 height 14
click at [641, 375] on p "Rich Text Area. Press ALT-0 for help." at bounding box center [840, 380] width 606 height 13
click at [642, 337] on p "Rich Text Area. Press ALT-0 for help." at bounding box center [840, 339] width 606 height 13
click at [596, 337] on p "Image from Tableau:" at bounding box center [840, 339] width 606 height 13
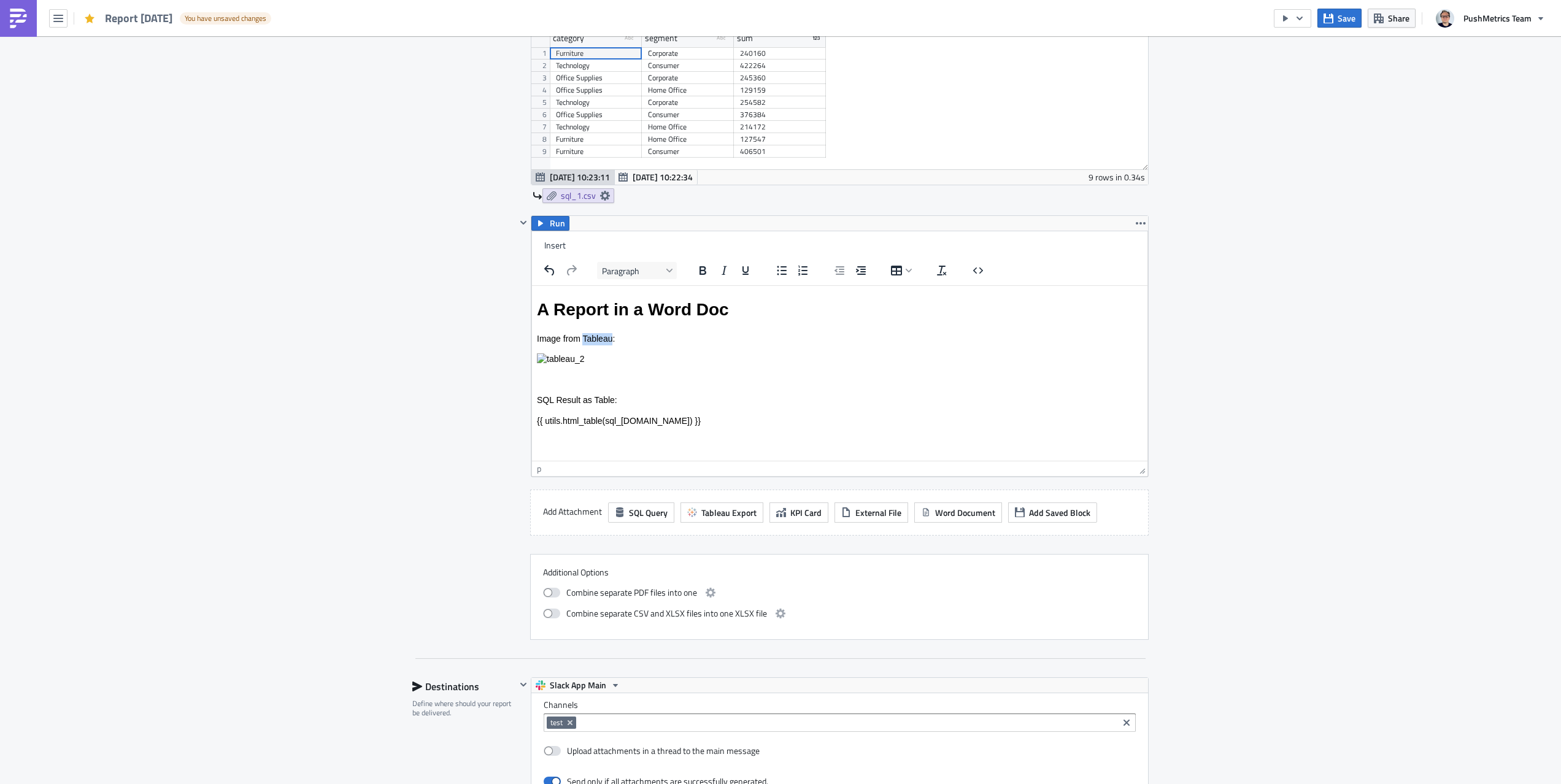
click at [596, 337] on p "Image from Tableau:" at bounding box center [840, 339] width 606 height 13
click at [745, 272] on icon "Underline" at bounding box center [746, 271] width 6 height 9
click at [564, 401] on p "SQL Result as Table:" at bounding box center [840, 400] width 606 height 13
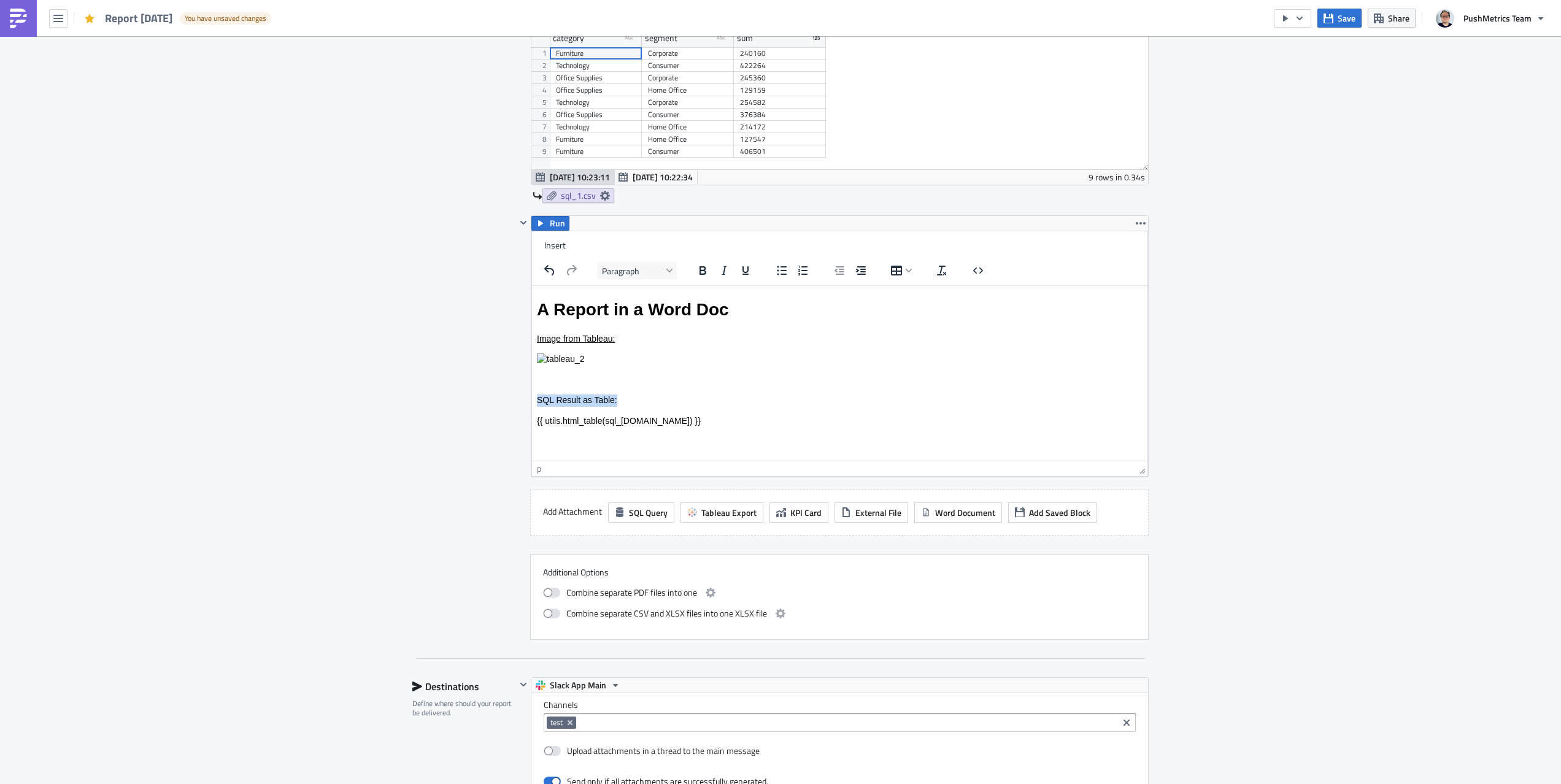
click at [564, 401] on p "SQL Result as Table:" at bounding box center [840, 400] width 606 height 13
click at [750, 263] on icon "Underline" at bounding box center [745, 270] width 14 height 14
click at [1349, 16] on span "Save" at bounding box center [1347, 18] width 18 height 13
click at [1314, 460] on div "Execution Log Edit " Report [DATE] " Settings Configure the basics of your repo…" at bounding box center [780, 305] width 1561 height 2037
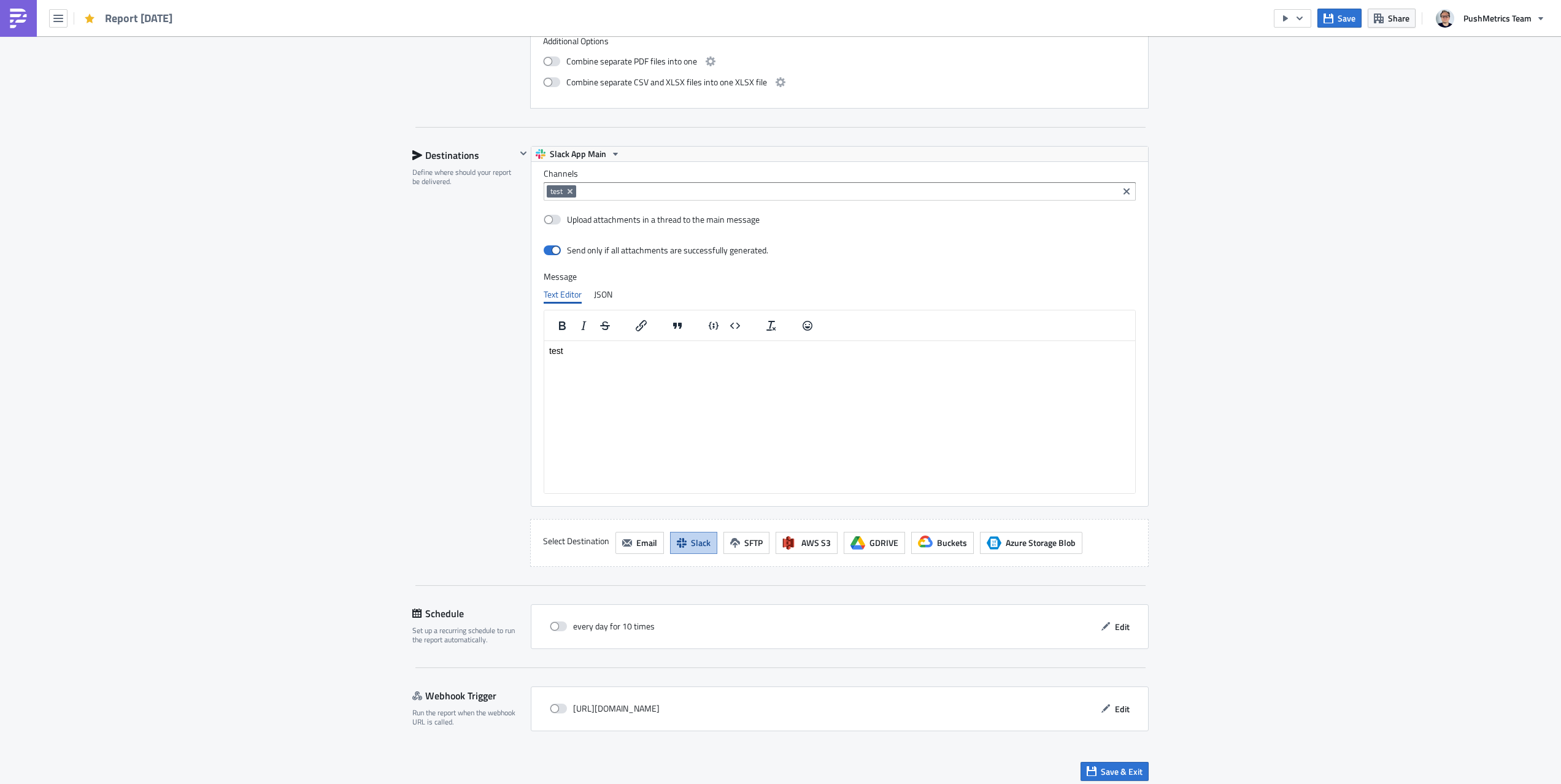
scroll to position [1289, 0]
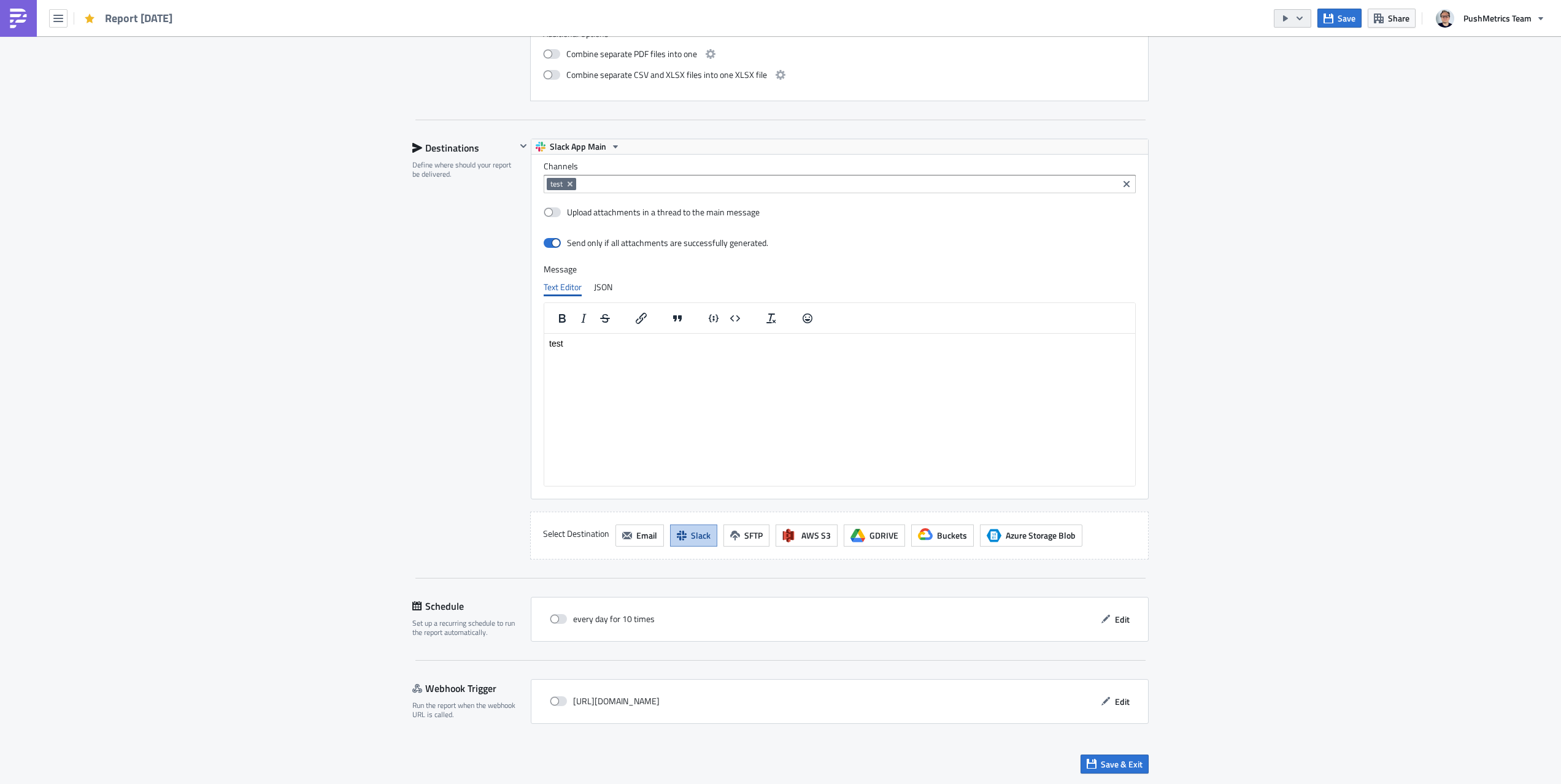
click at [1303, 18] on icon "button" at bounding box center [1300, 18] width 10 height 10
click at [1299, 72] on div "Run Report" at bounding box center [1330, 68] width 96 height 13
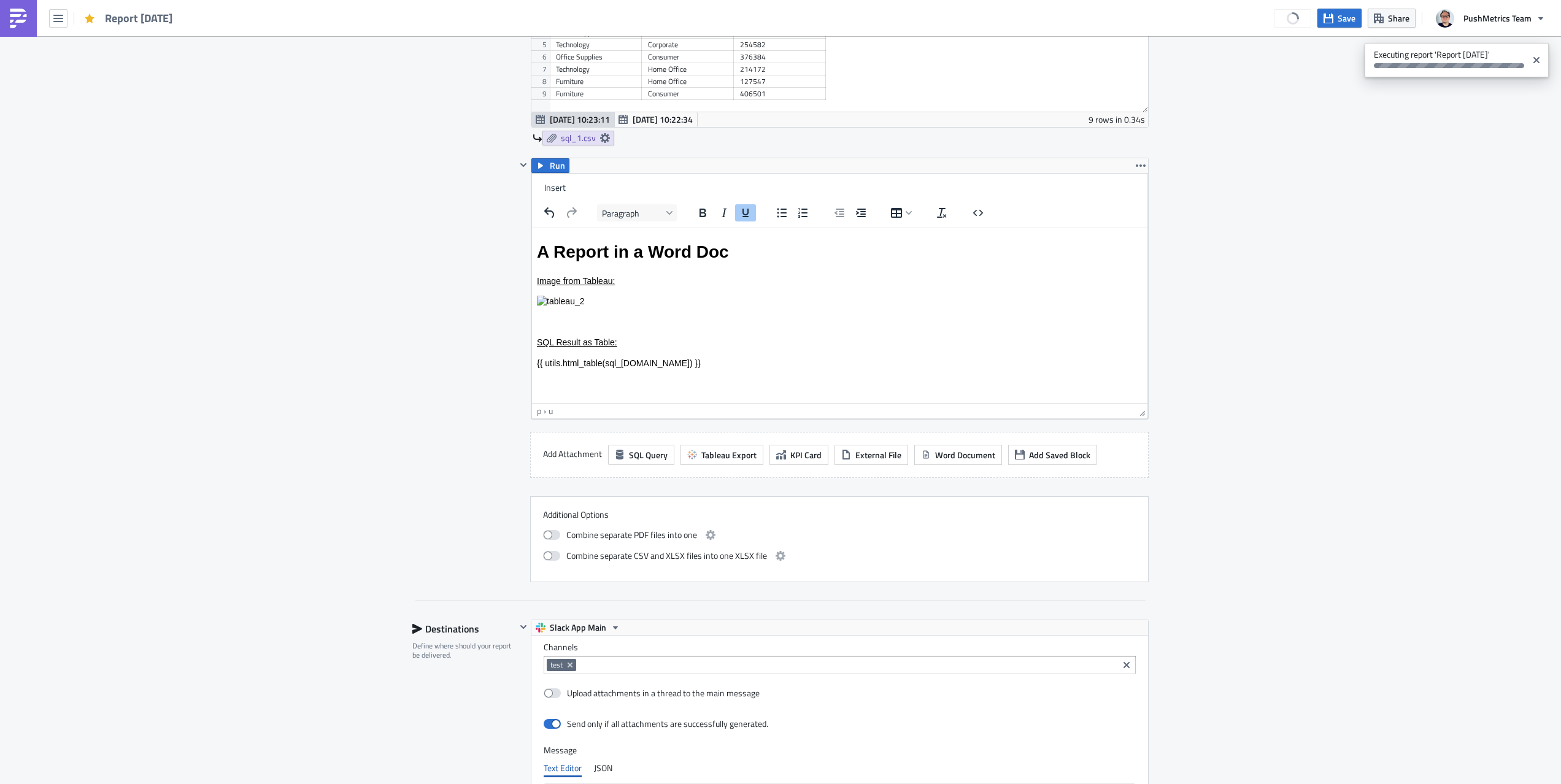
scroll to position [730, 0]
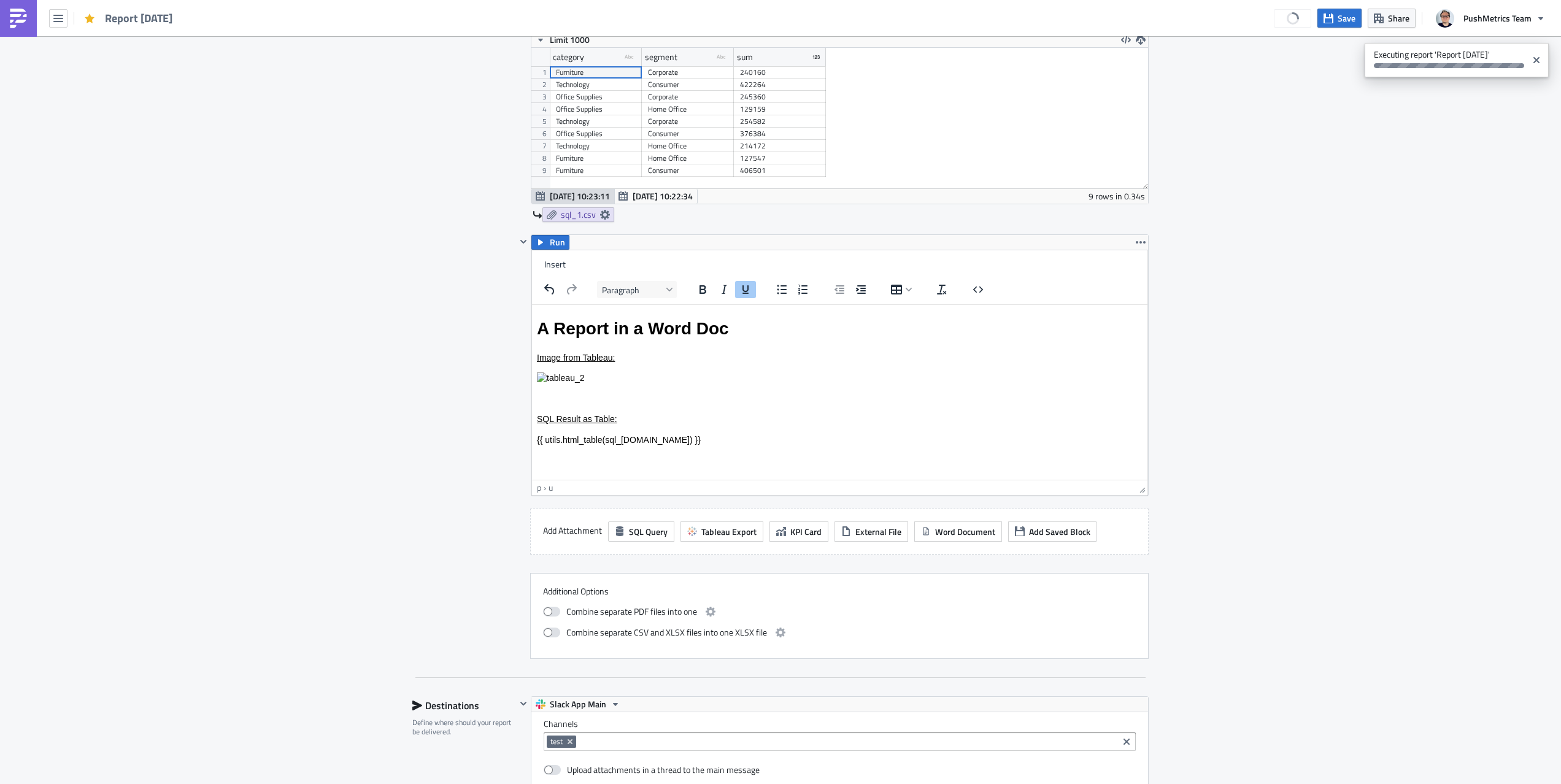
click at [889, 425] on p "SQL Result as Table:" at bounding box center [840, 419] width 606 height 13
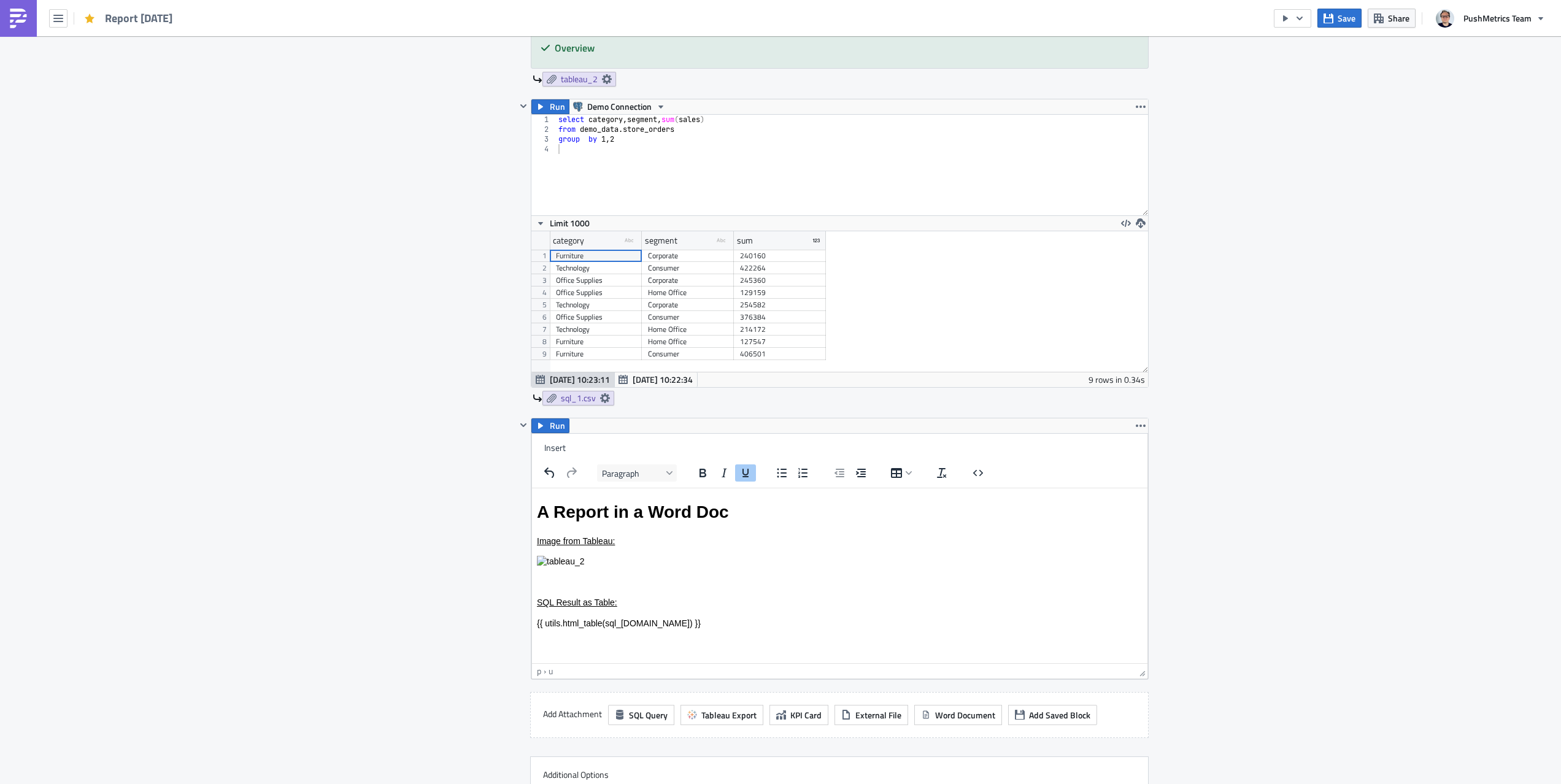
scroll to position [520, 0]
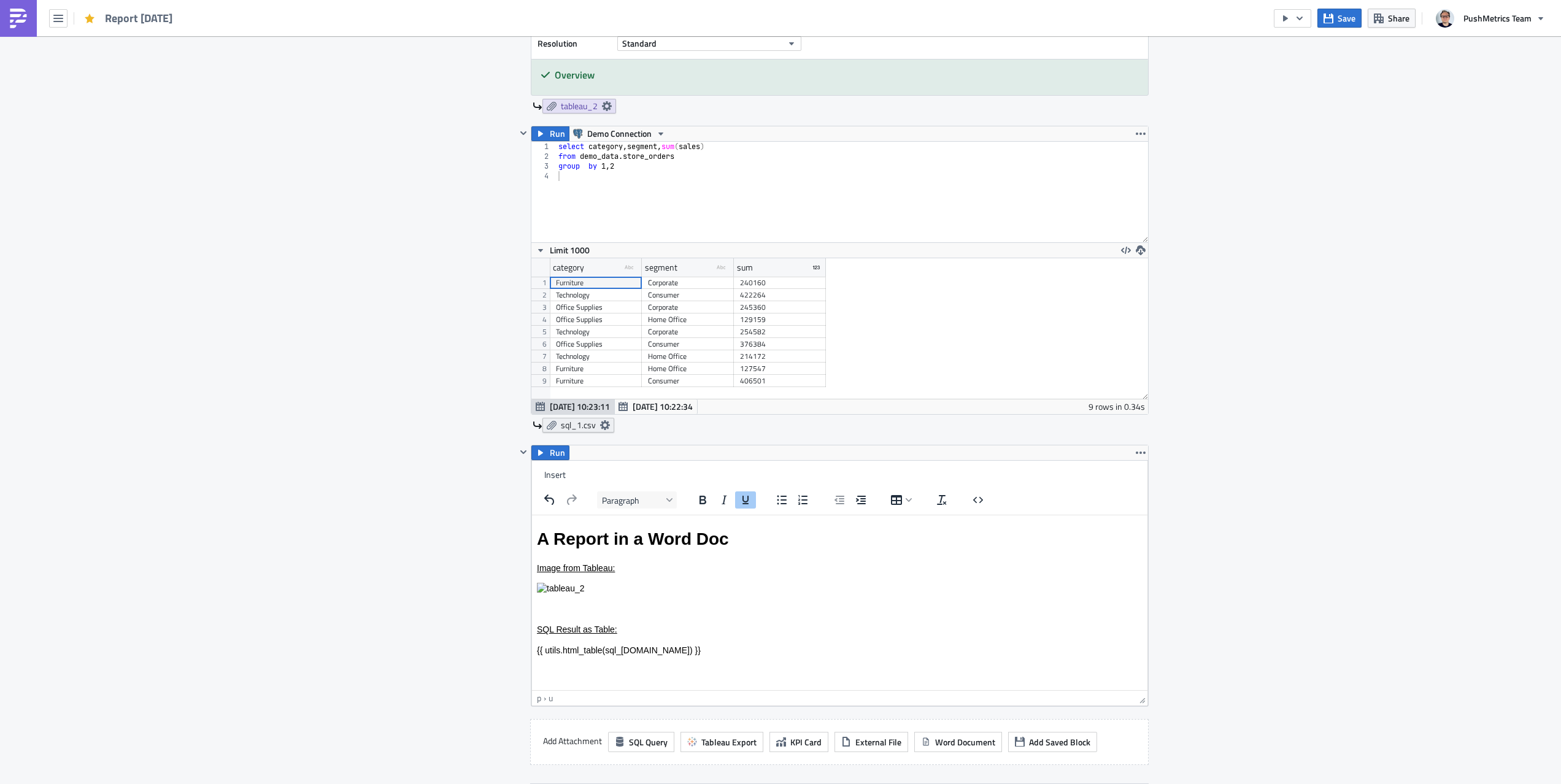
click at [605, 426] on icon at bounding box center [605, 425] width 10 height 10
click at [430, 481] on span "No Export" at bounding box center [423, 479] width 41 height 14
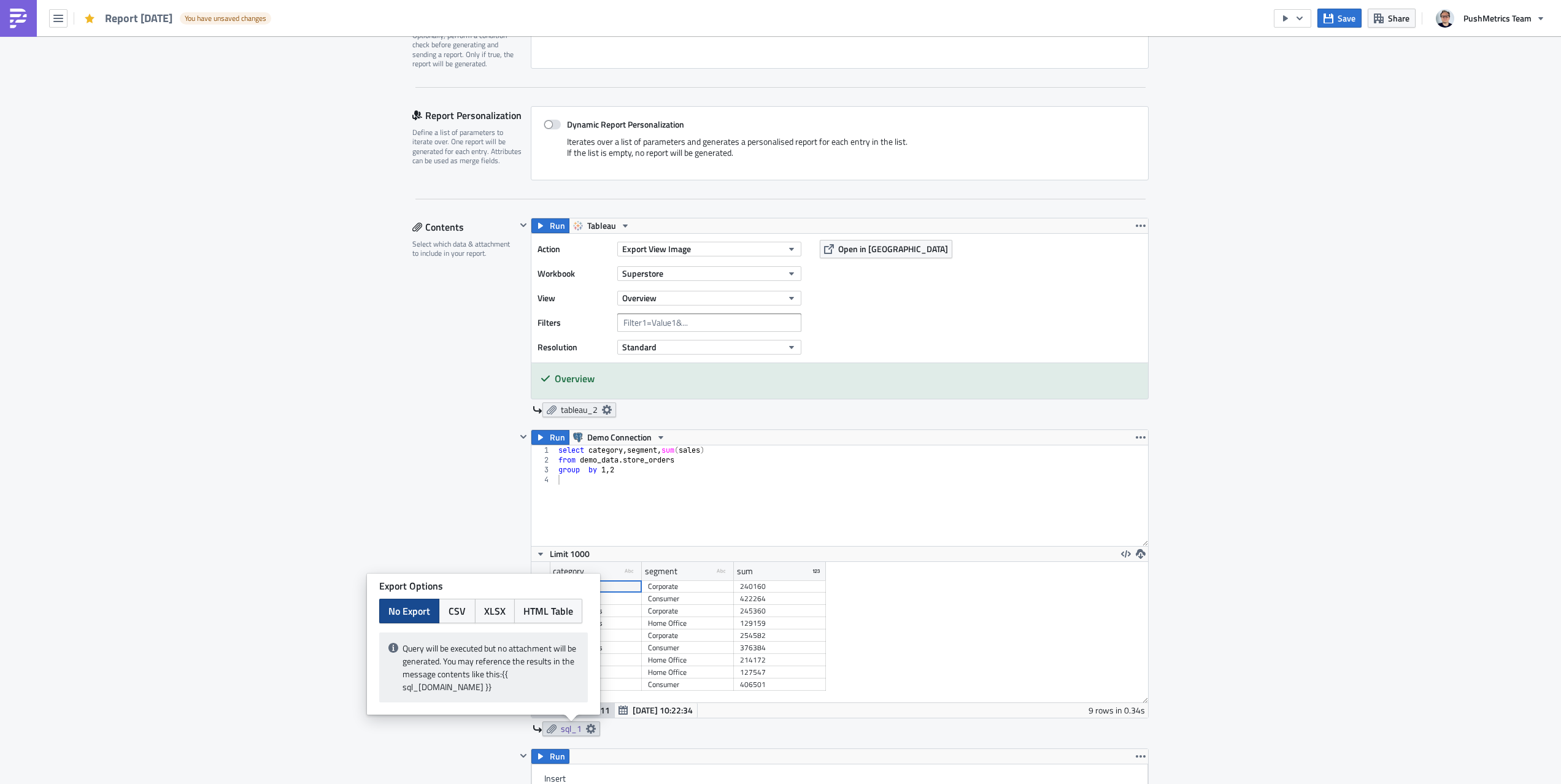
scroll to position [214, 0]
click at [611, 413] on icon at bounding box center [607, 412] width 10 height 10
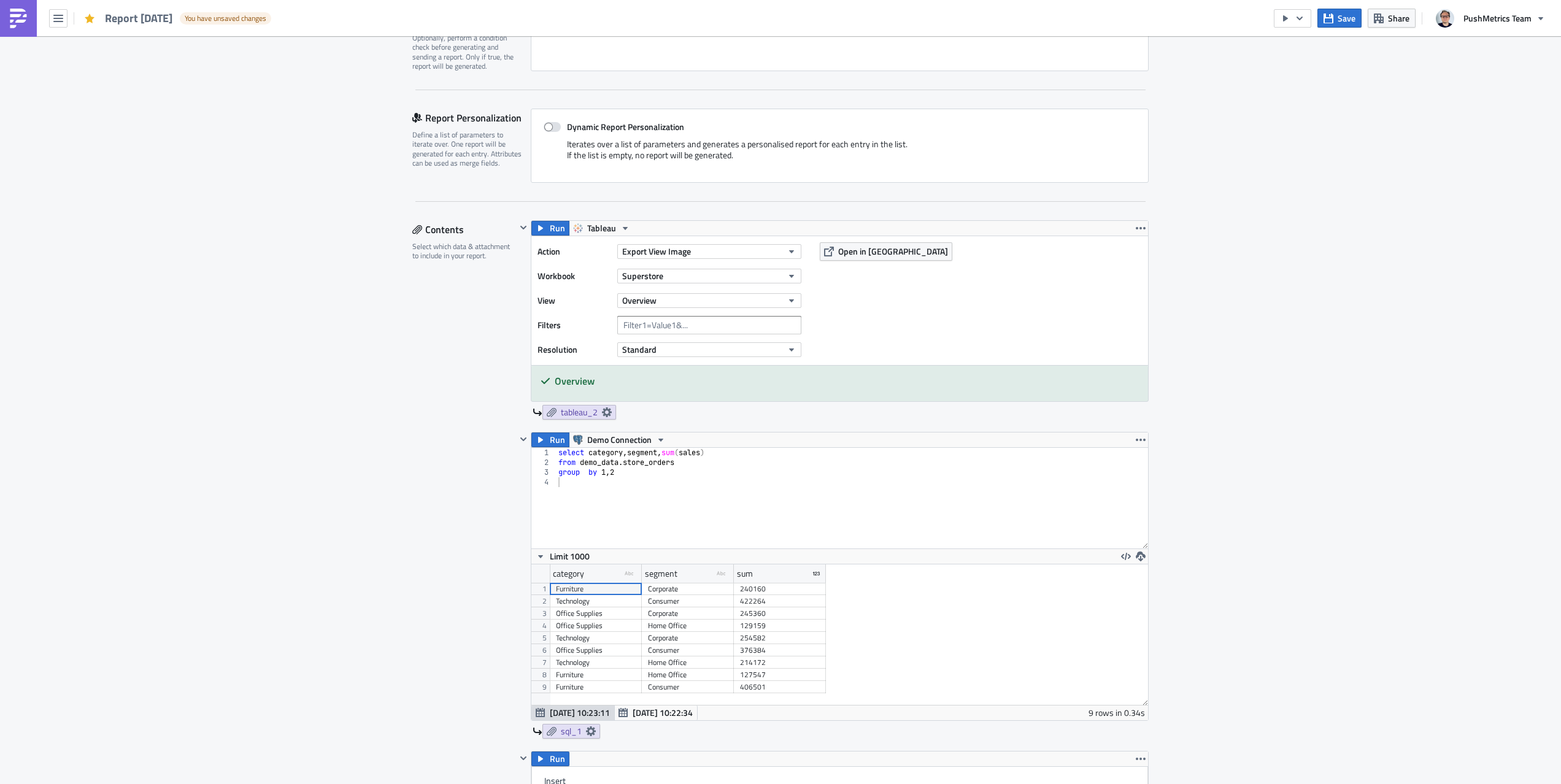
click at [709, 405] on div "tableau_2" at bounding box center [841, 412] width 616 height 14
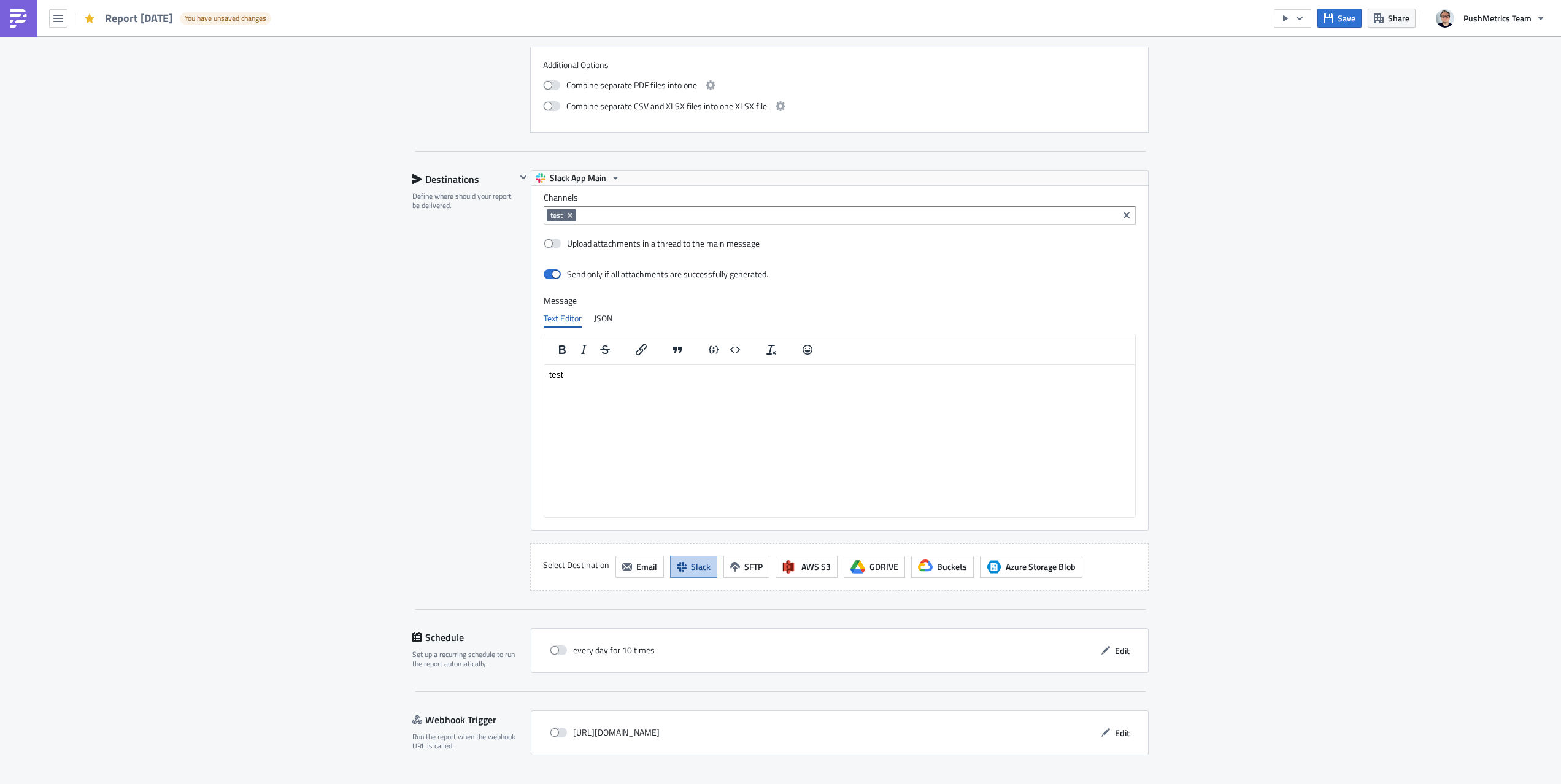
scroll to position [1289, 0]
